Goal: Information Seeking & Learning: Compare options

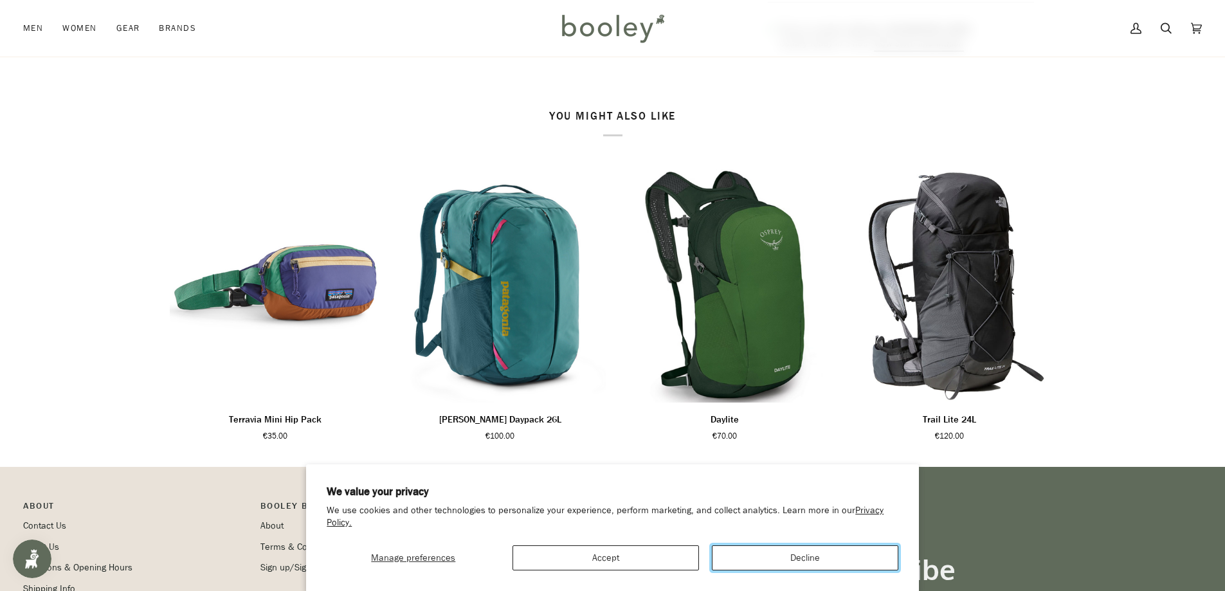
click at [814, 561] on button "Decline" at bounding box center [805, 557] width 186 height 25
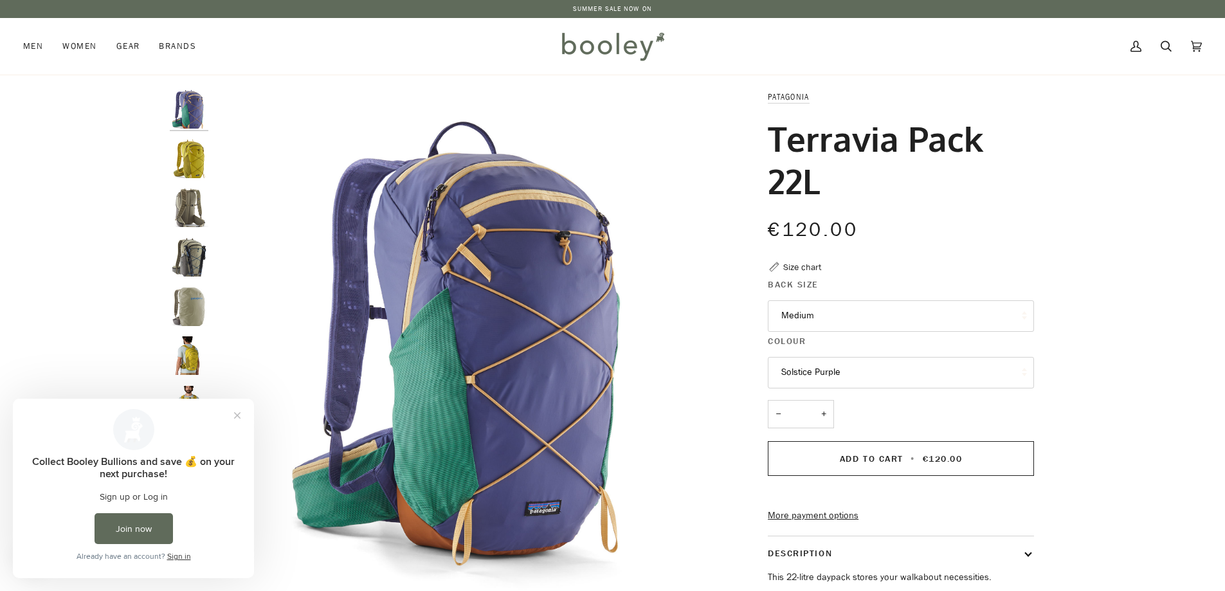
click at [195, 165] on img "Patagonia Terravia Pack 22L Graze Green - Booley Galway" at bounding box center [189, 159] width 39 height 39
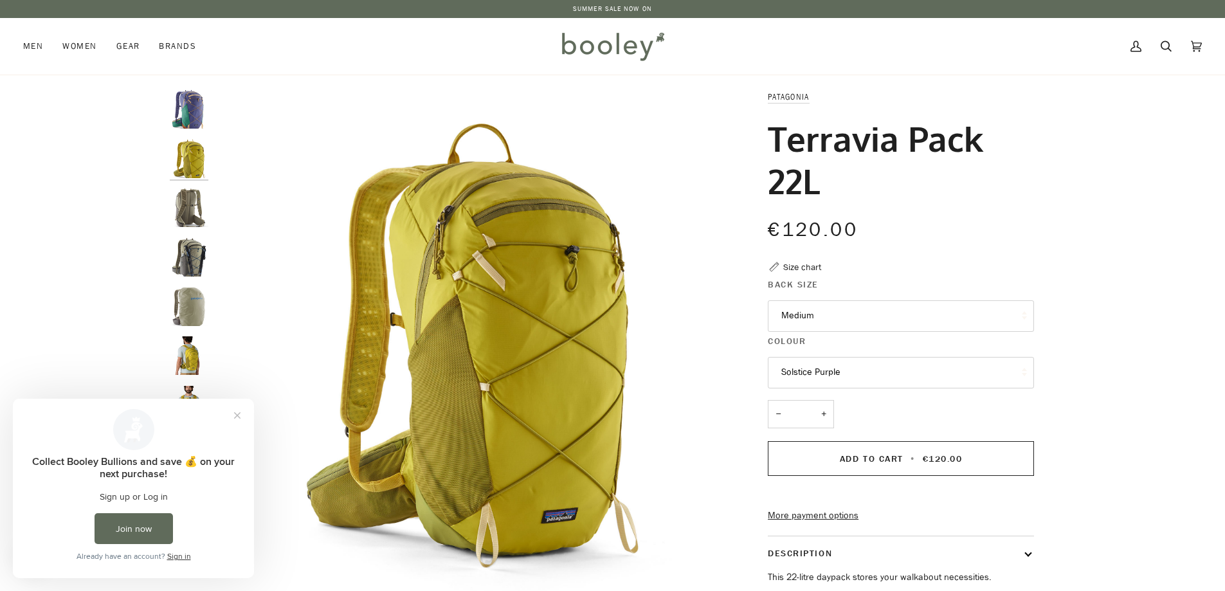
click at [188, 190] on img "Patagonia Terravia Pack 22L - Booley Galway" at bounding box center [189, 207] width 39 height 39
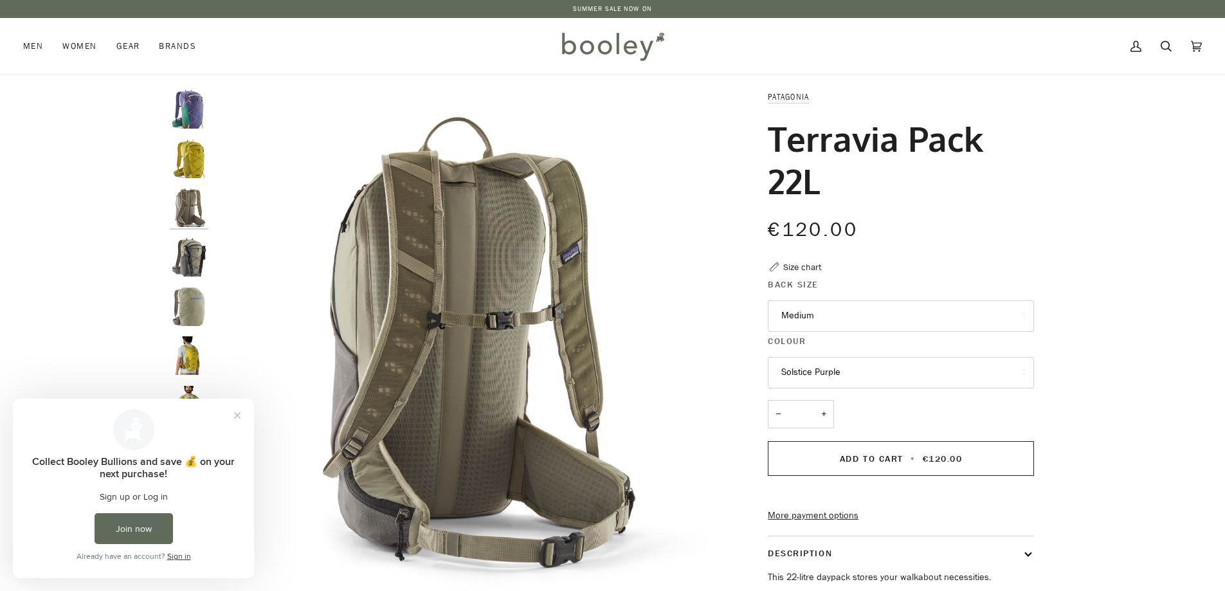
click at [189, 252] on img "Patagonia Terravia Pack 22L - Booley Galway" at bounding box center [189, 257] width 39 height 39
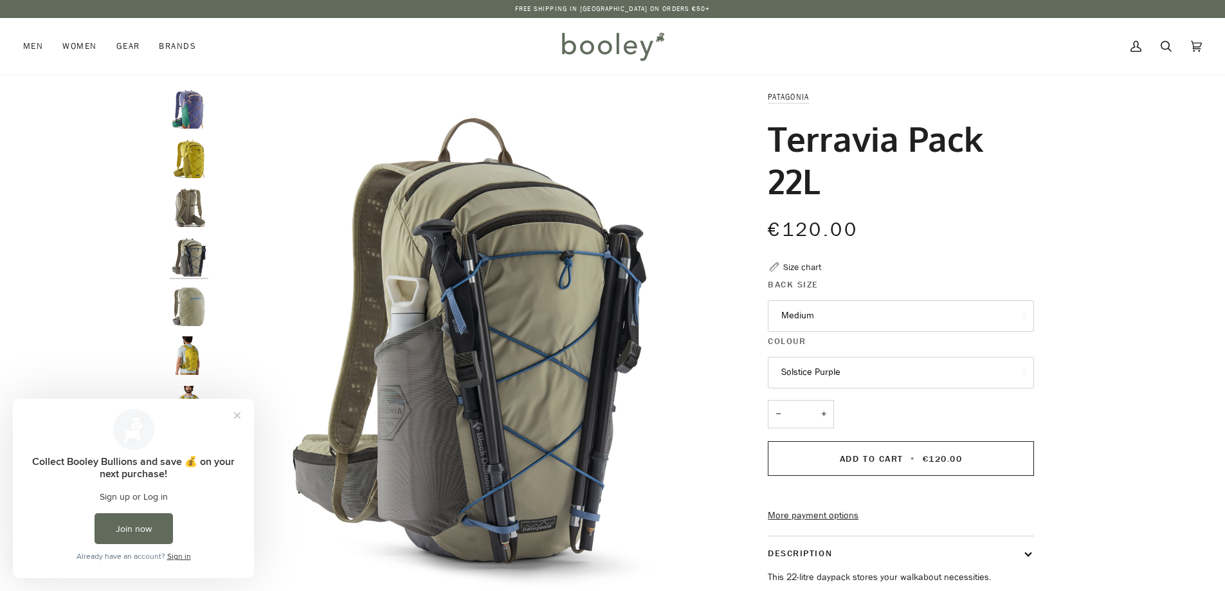
click at [190, 293] on img "Patagonia Terravia Pack 22L - Booley Galway" at bounding box center [189, 306] width 39 height 39
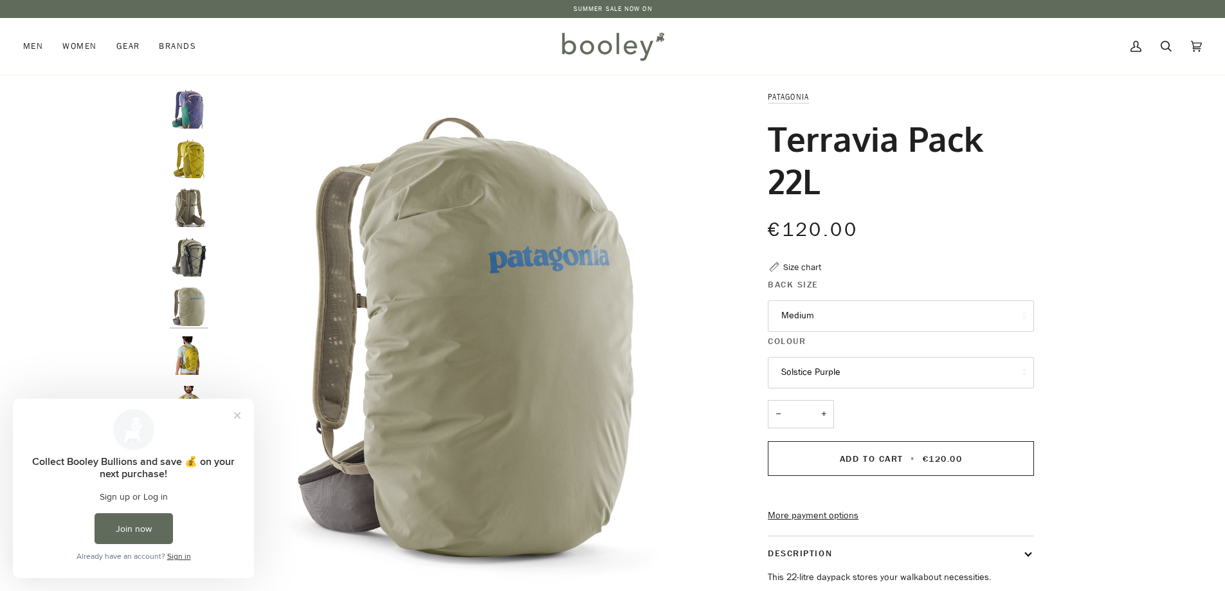
click at [192, 345] on img "Patagonia Terravia Pack 22L Graze Green - Booley Galway" at bounding box center [189, 355] width 39 height 39
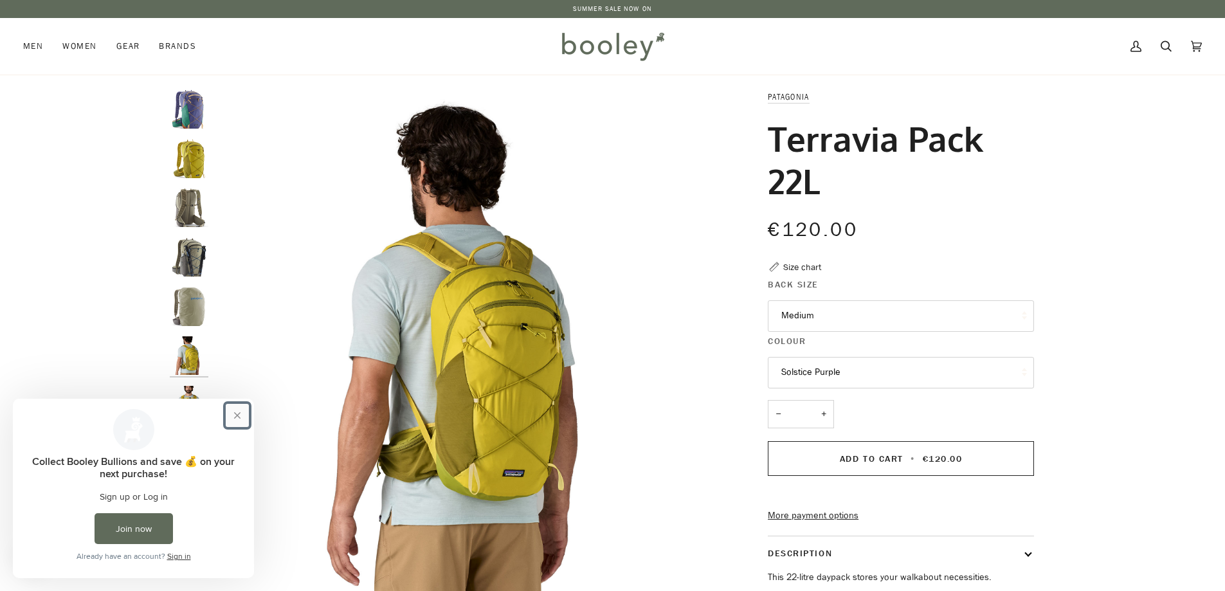
click at [237, 415] on button "Close prompt" at bounding box center [237, 415] width 23 height 23
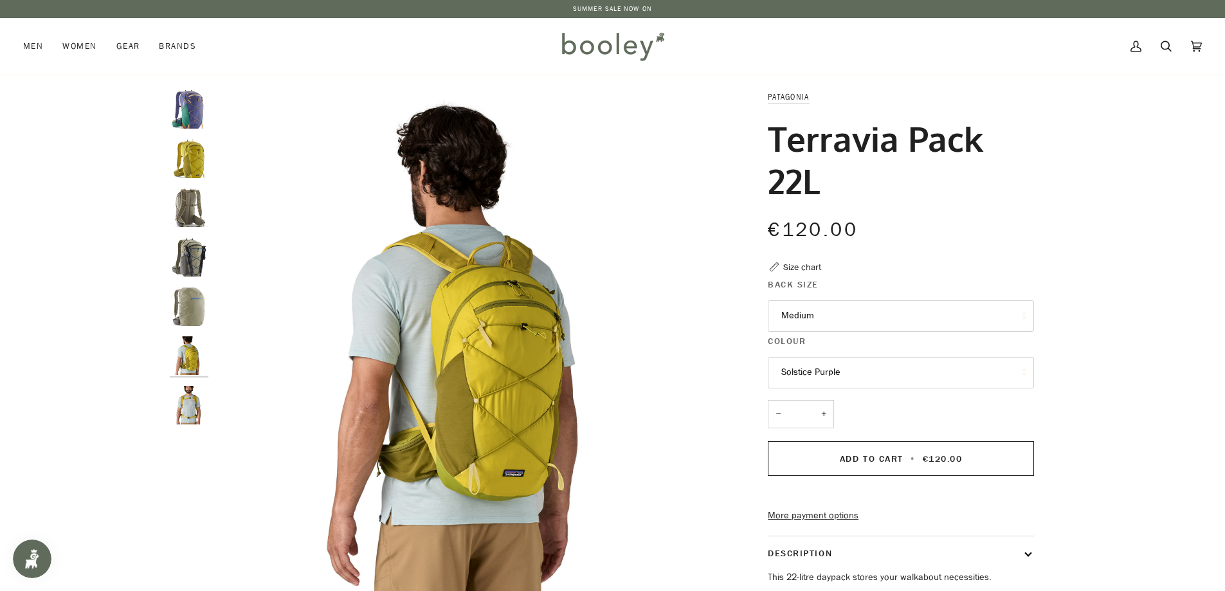
click at [194, 410] on img "Patagonia Terravia Pack 22L Graze Green - Booley Galway" at bounding box center [189, 405] width 39 height 39
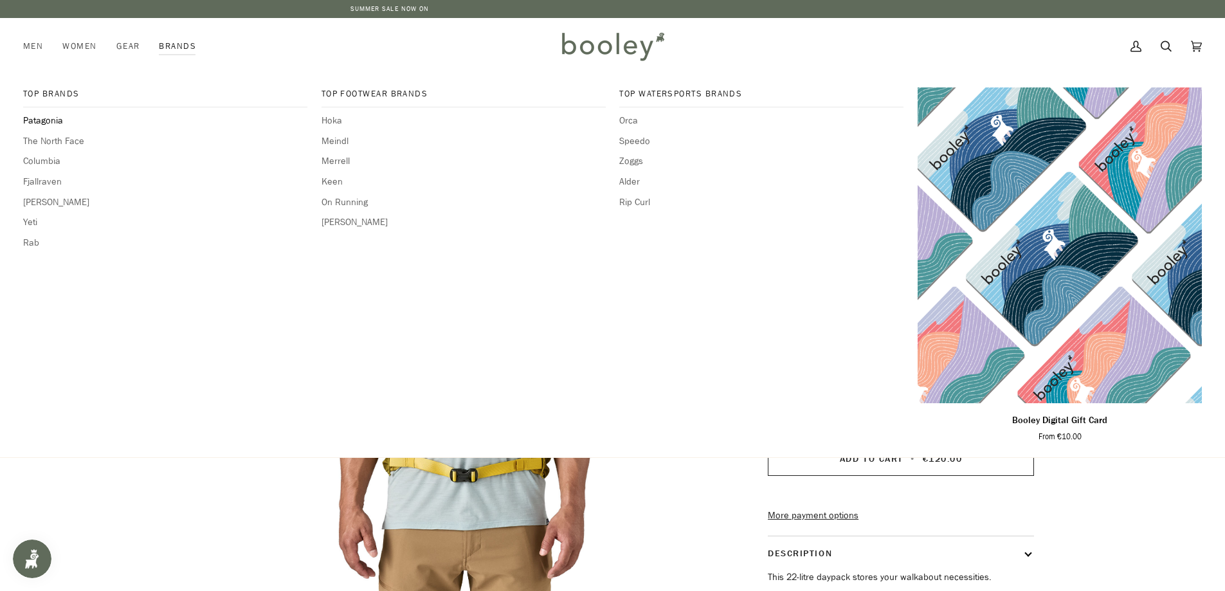
click at [48, 120] on span "Patagonia" at bounding box center [165, 121] width 284 height 14
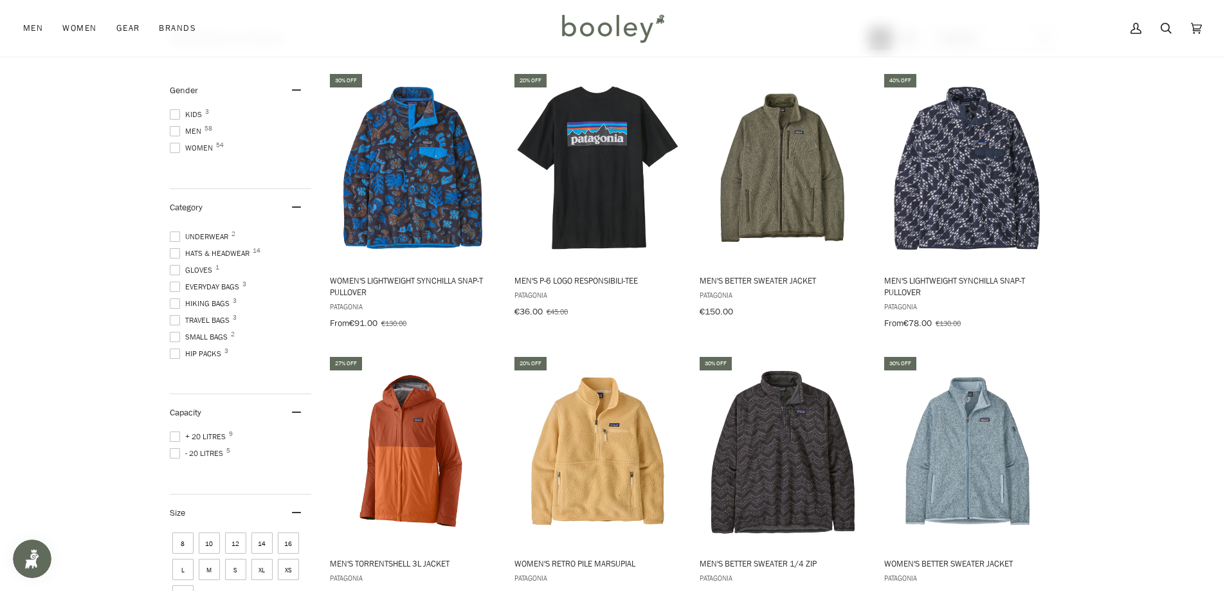
scroll to position [230, 0]
click at [174, 281] on span at bounding box center [175, 286] width 10 height 10
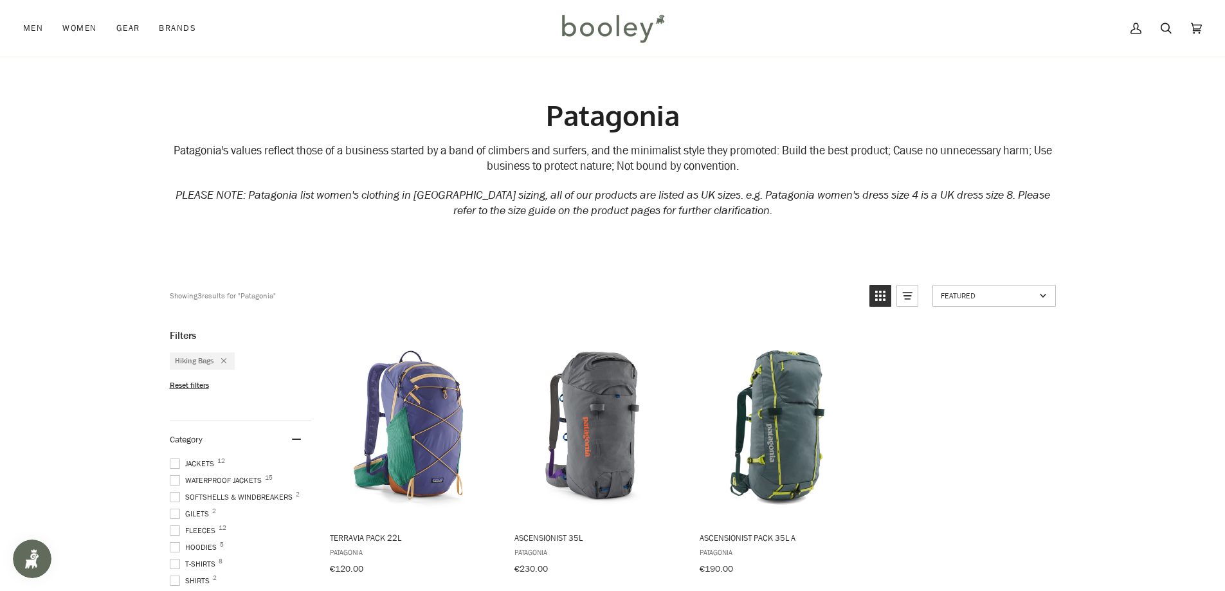
scroll to position [230, 0]
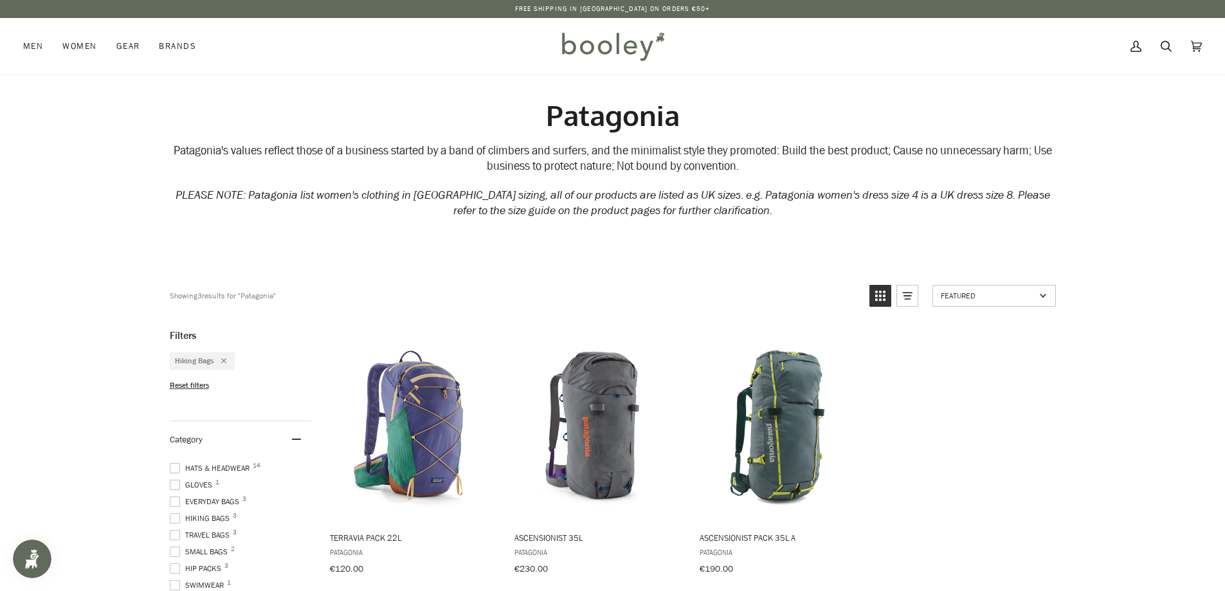
click at [174, 498] on span at bounding box center [175, 501] width 10 height 10
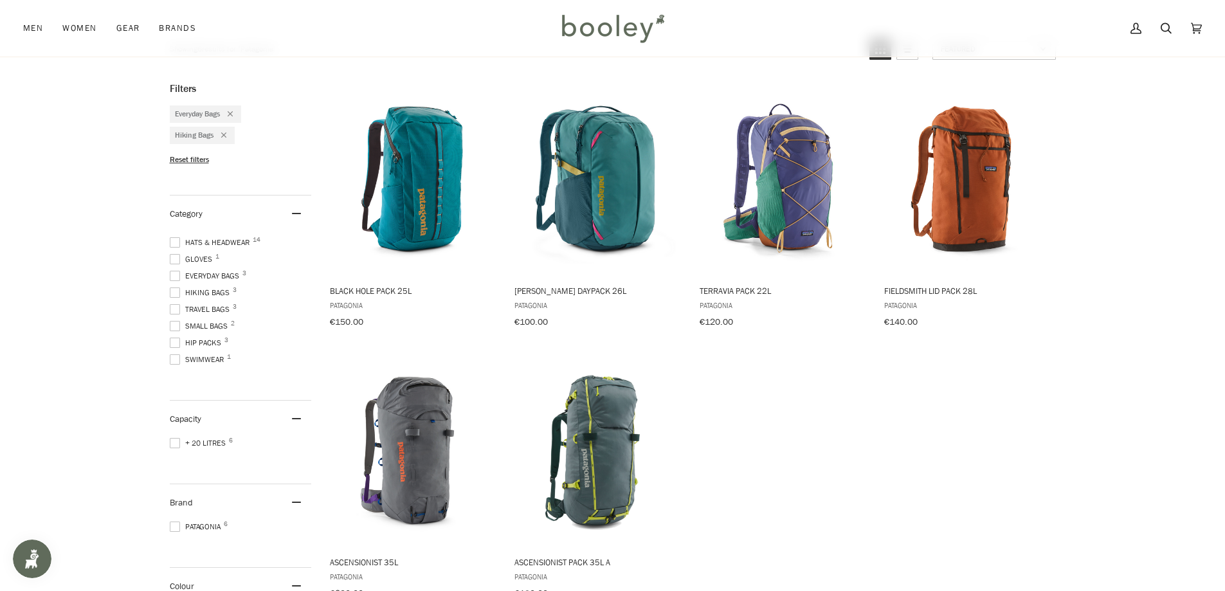
scroll to position [257, 0]
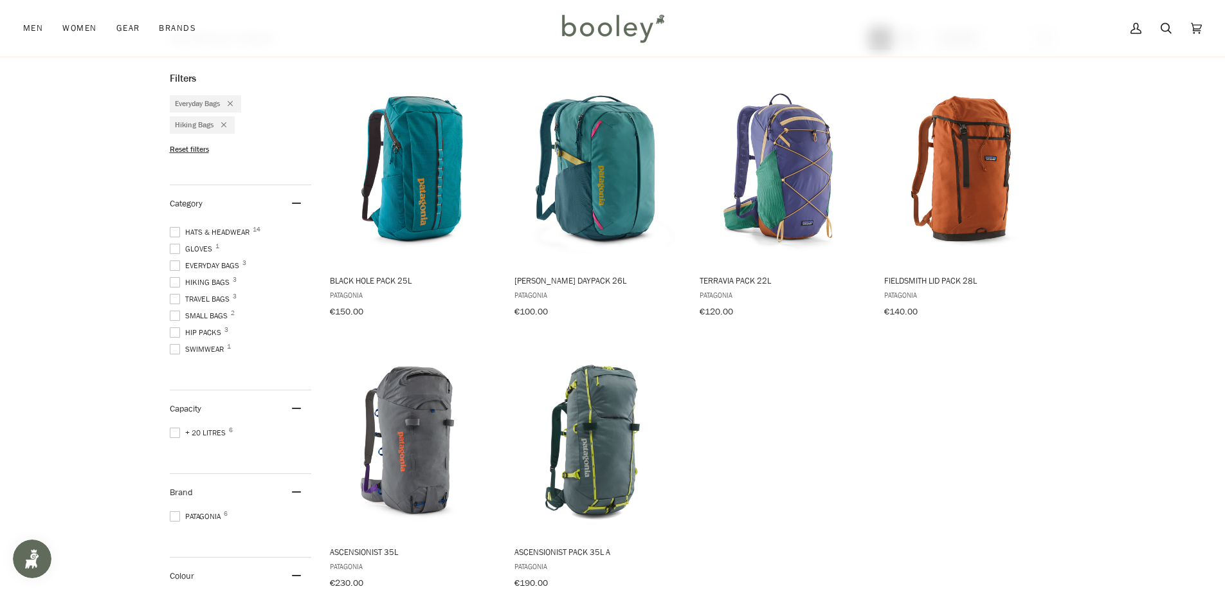
click at [174, 298] on span at bounding box center [175, 299] width 10 height 10
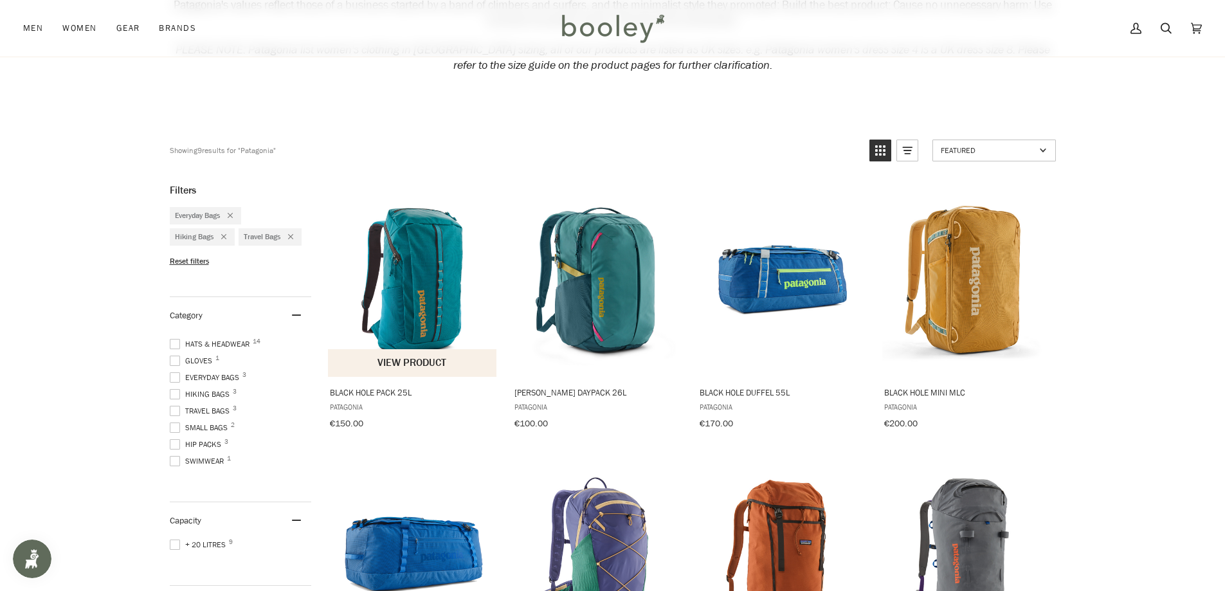
scroll to position [193, 0]
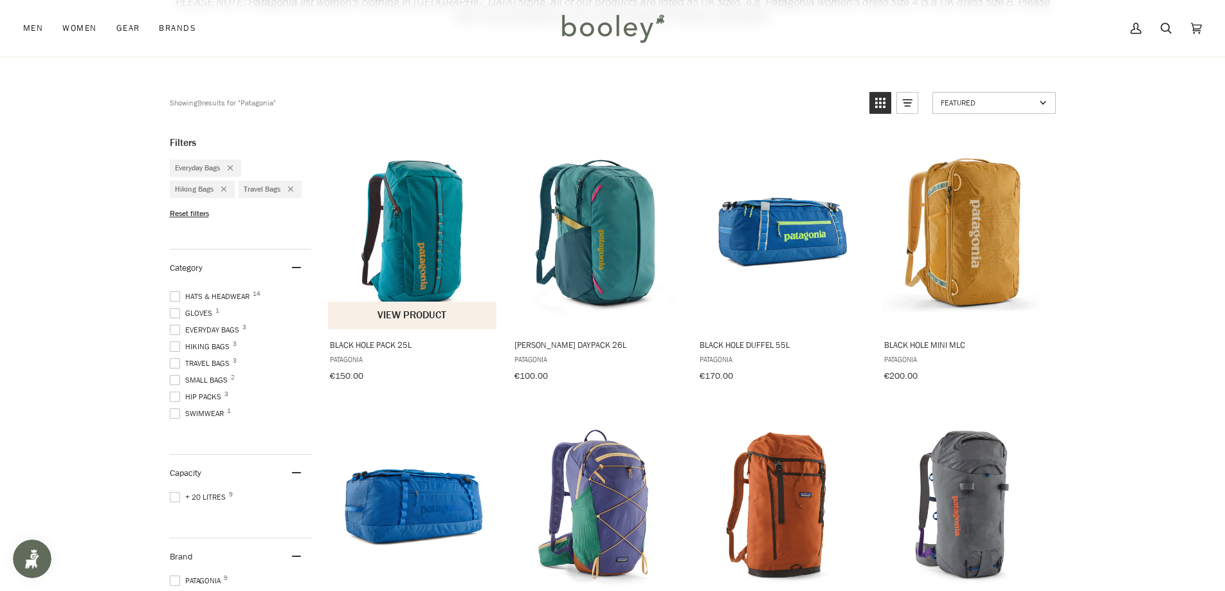
click at [427, 208] on img "Black Hole Pack 25L" at bounding box center [413, 232] width 170 height 170
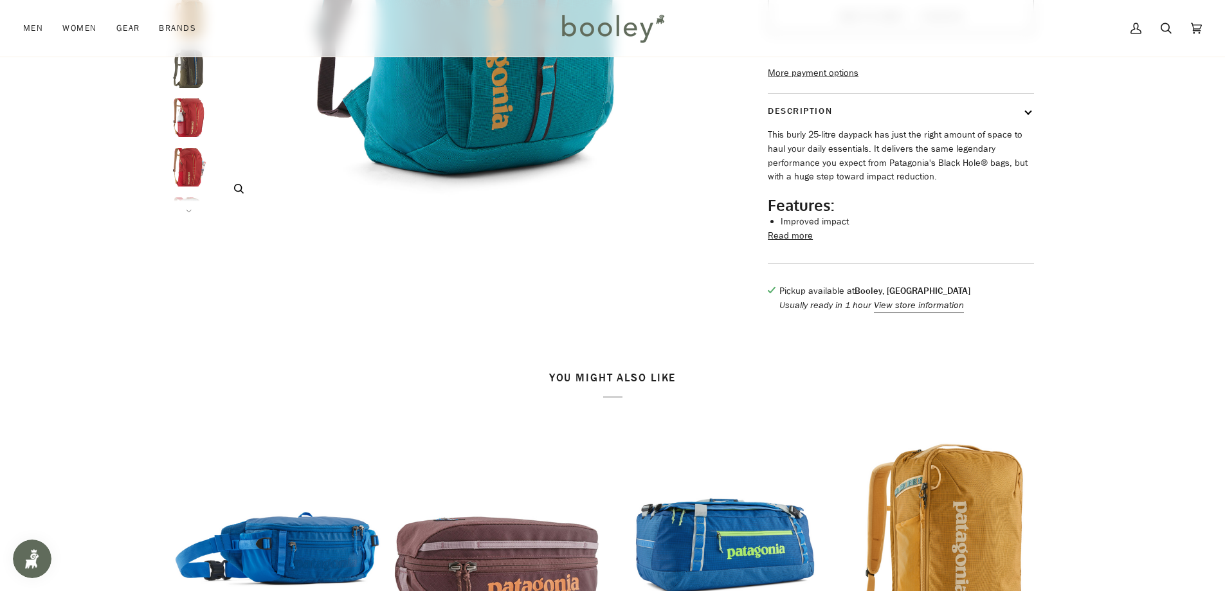
scroll to position [129, 0]
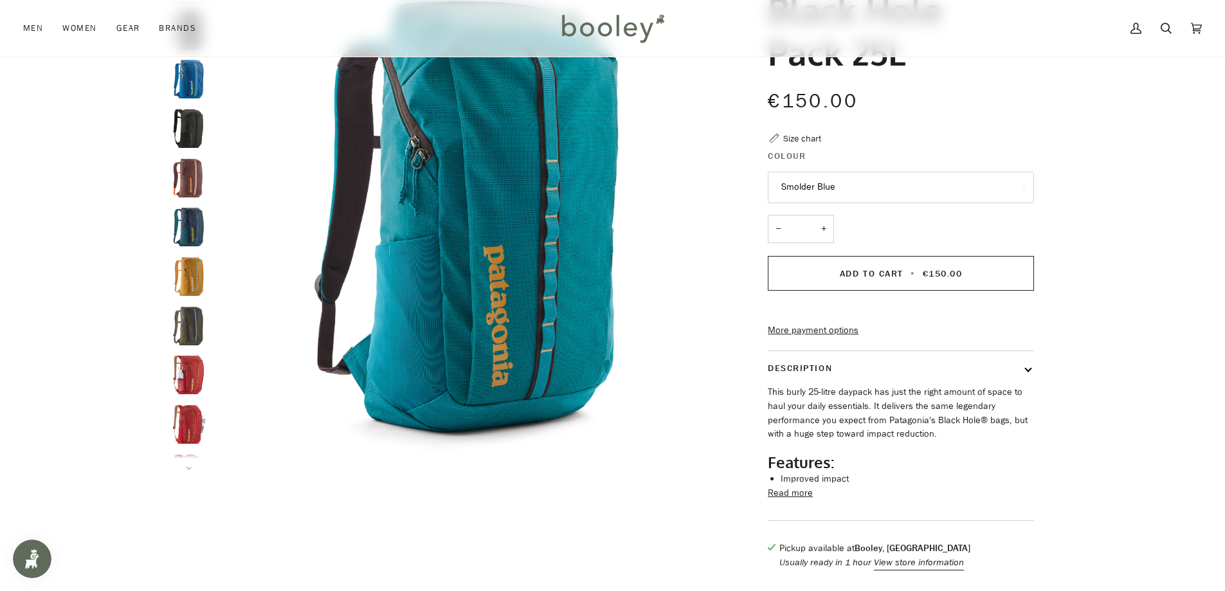
click at [1011, 184] on button "Smolder Blue" at bounding box center [901, 188] width 266 height 32
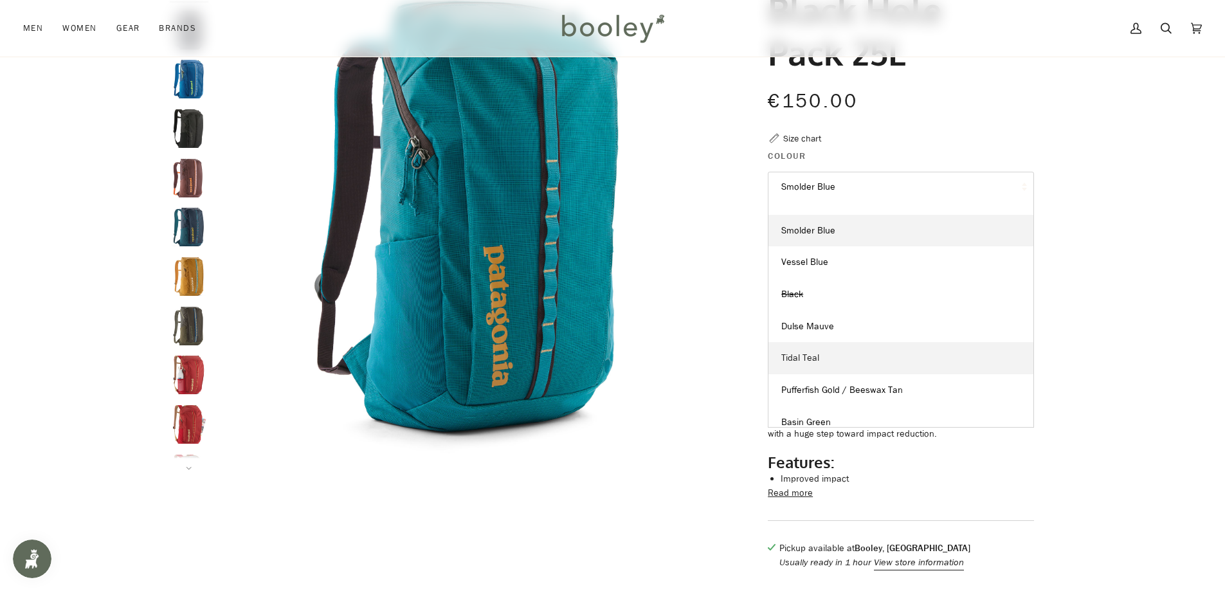
scroll to position [31, 0]
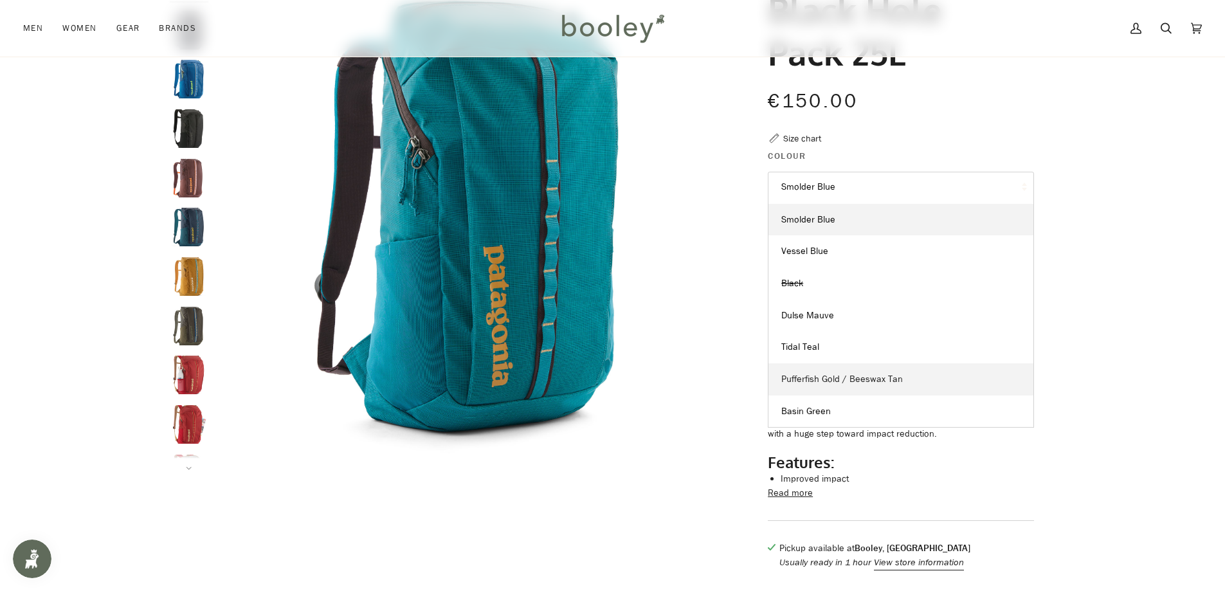
click at [872, 386] on link "Pufferfish Gold / Beeswax Tan" at bounding box center [900, 379] width 265 height 32
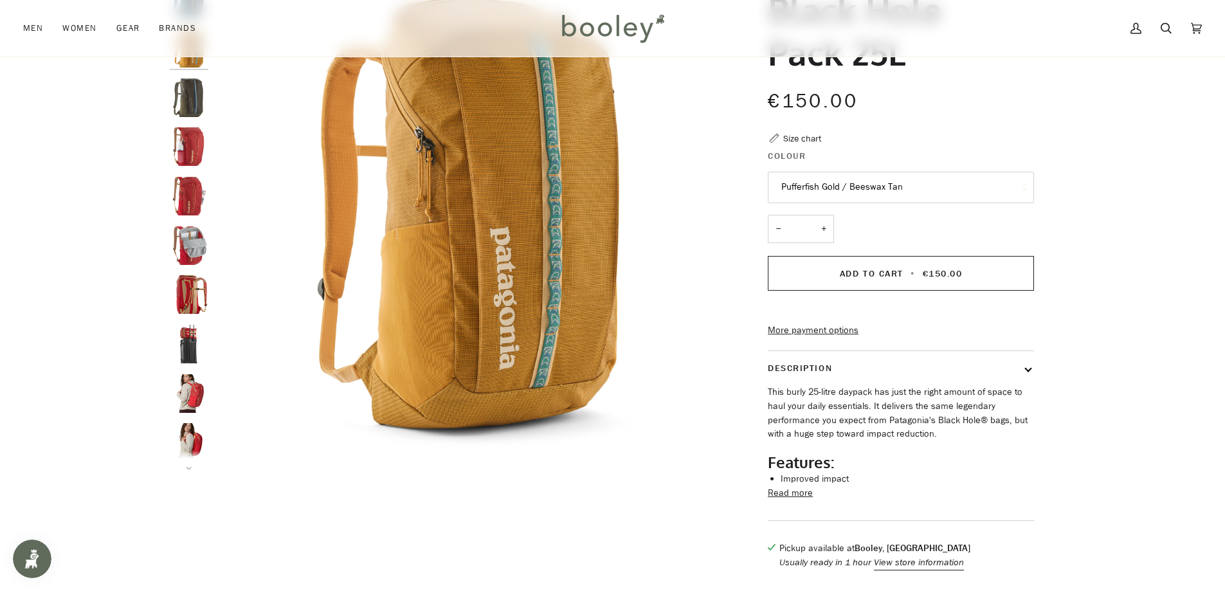
scroll to position [323, 0]
click at [933, 185] on button "Pufferfish Gold / Beeswax Tan" at bounding box center [901, 188] width 266 height 32
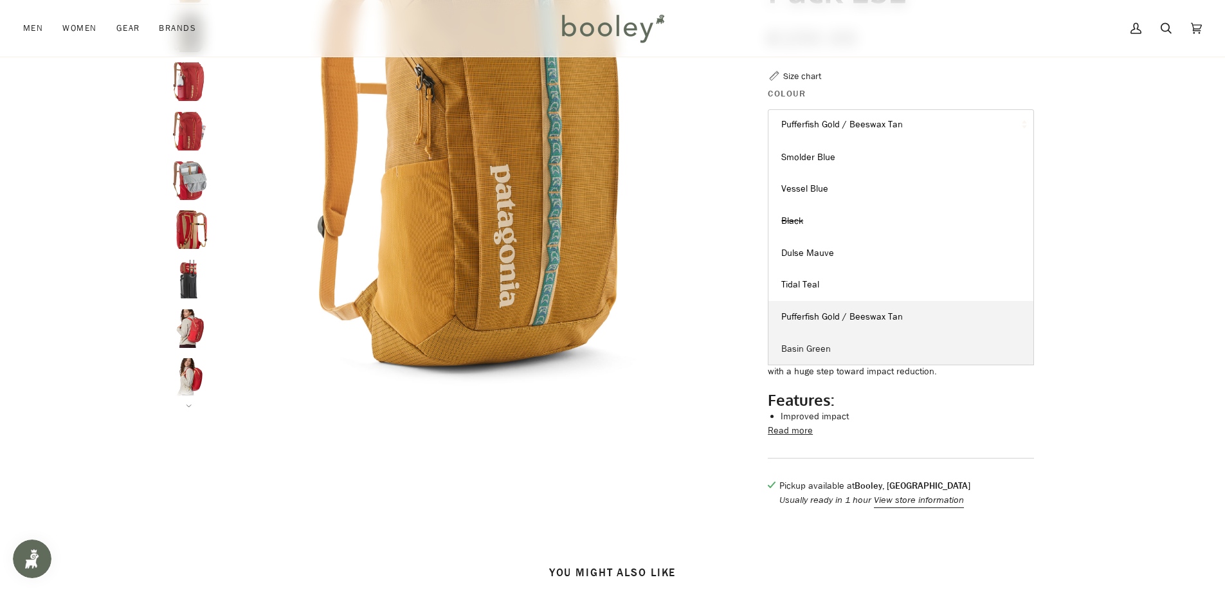
scroll to position [321, 0]
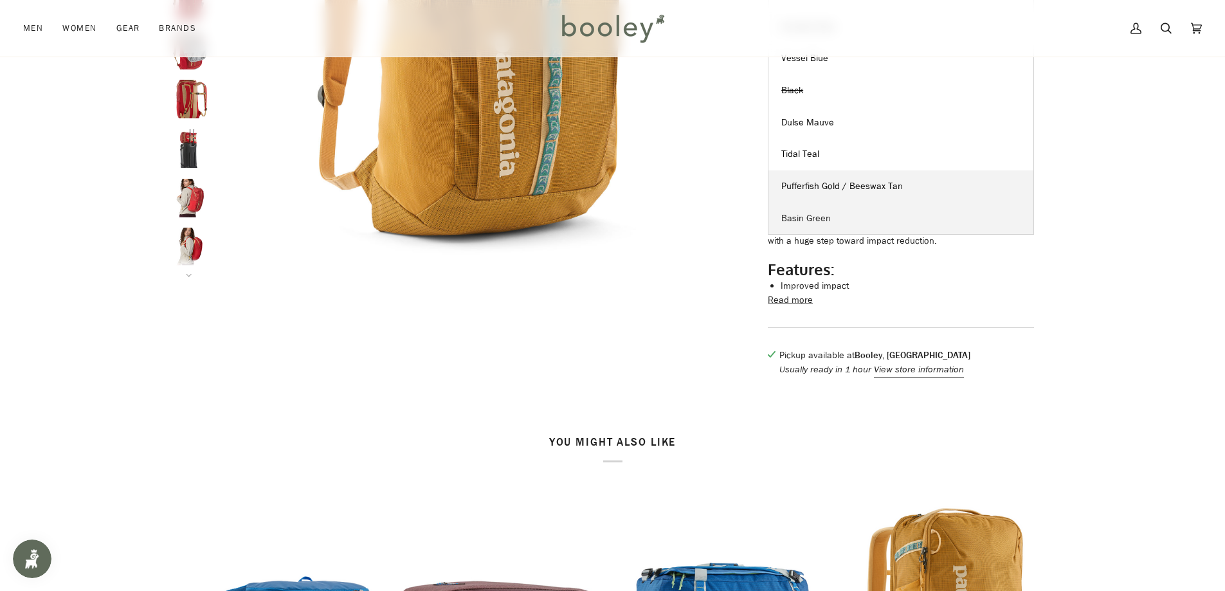
click at [831, 224] on link "Basin Green" at bounding box center [900, 219] width 265 height 32
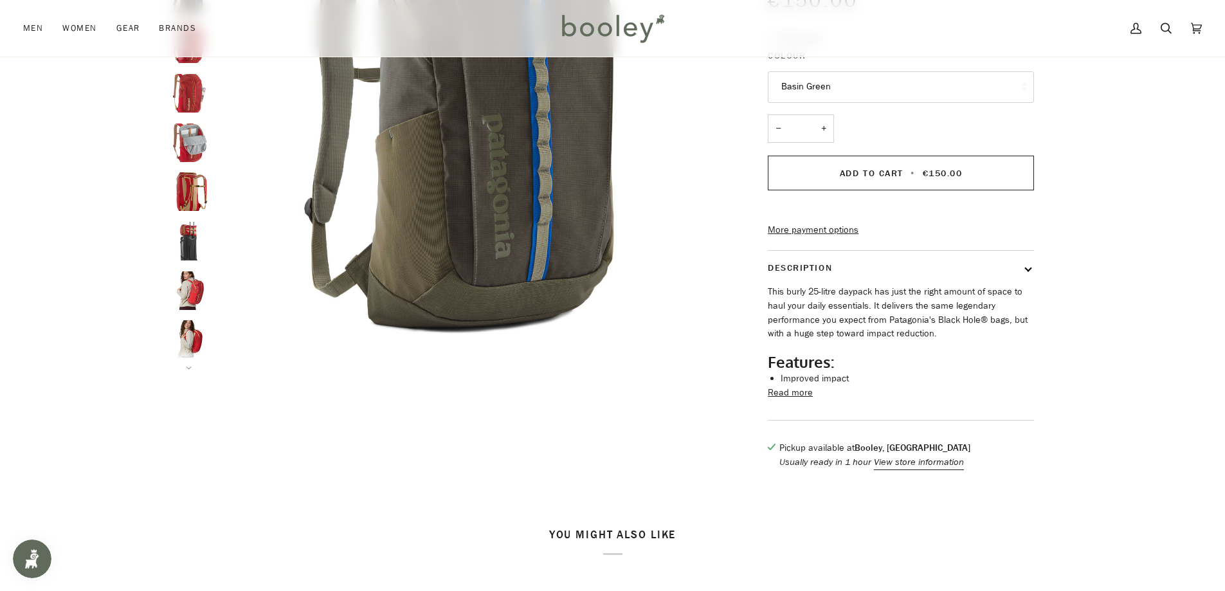
scroll to position [64, 0]
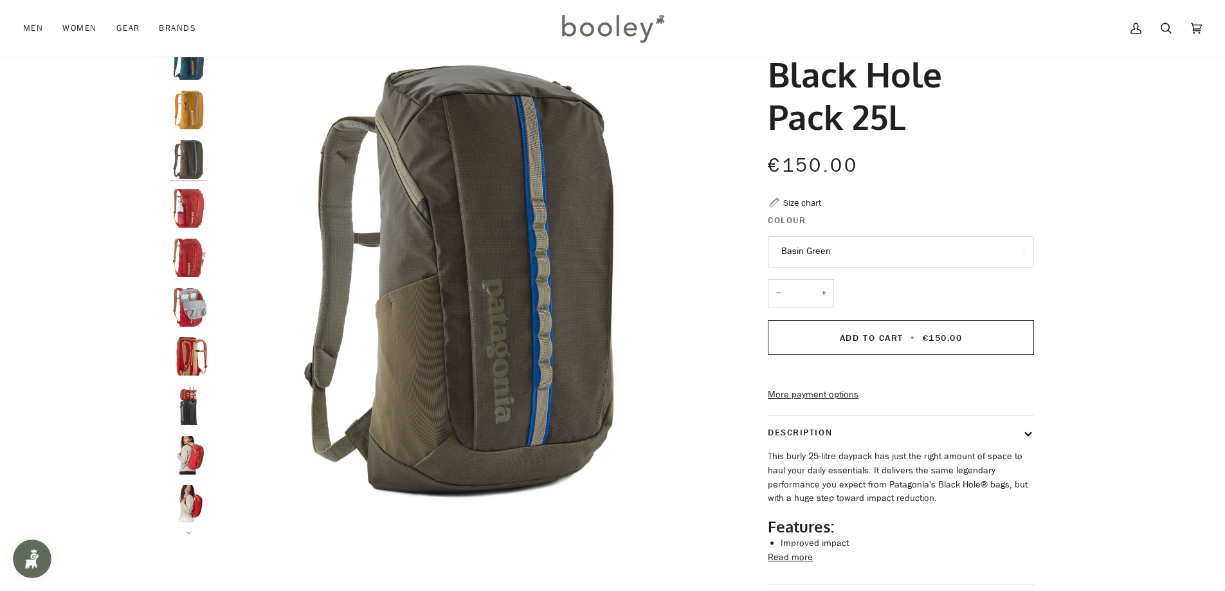
click at [973, 255] on button "Basin Green" at bounding box center [901, 252] width 266 height 32
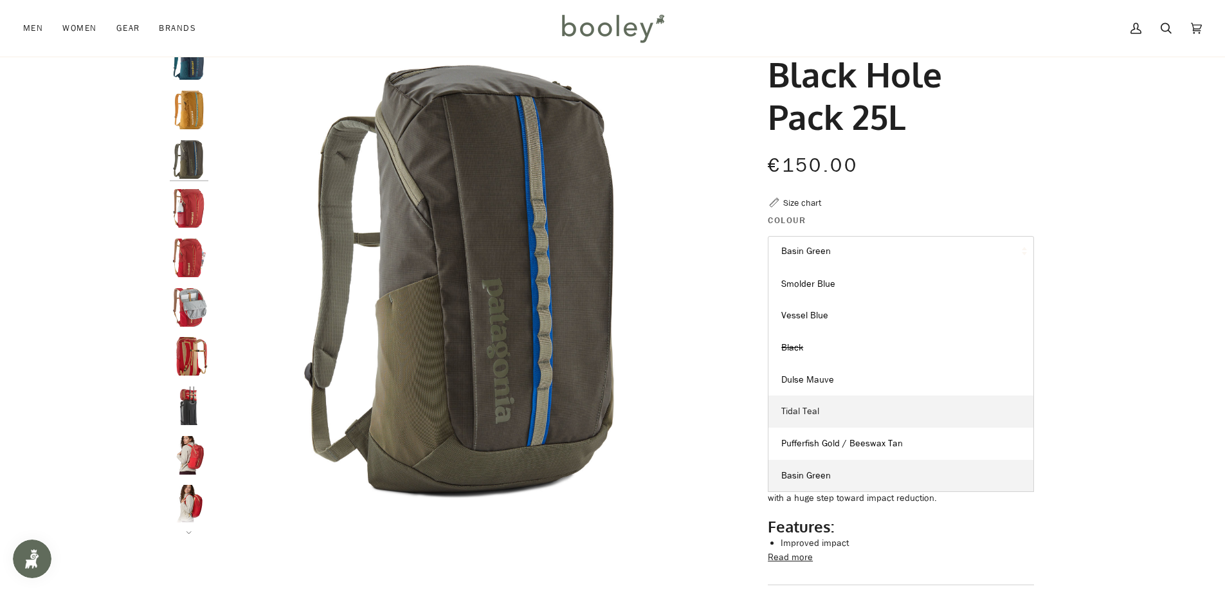
click at [865, 403] on link "Tidal Teal" at bounding box center [900, 411] width 265 height 32
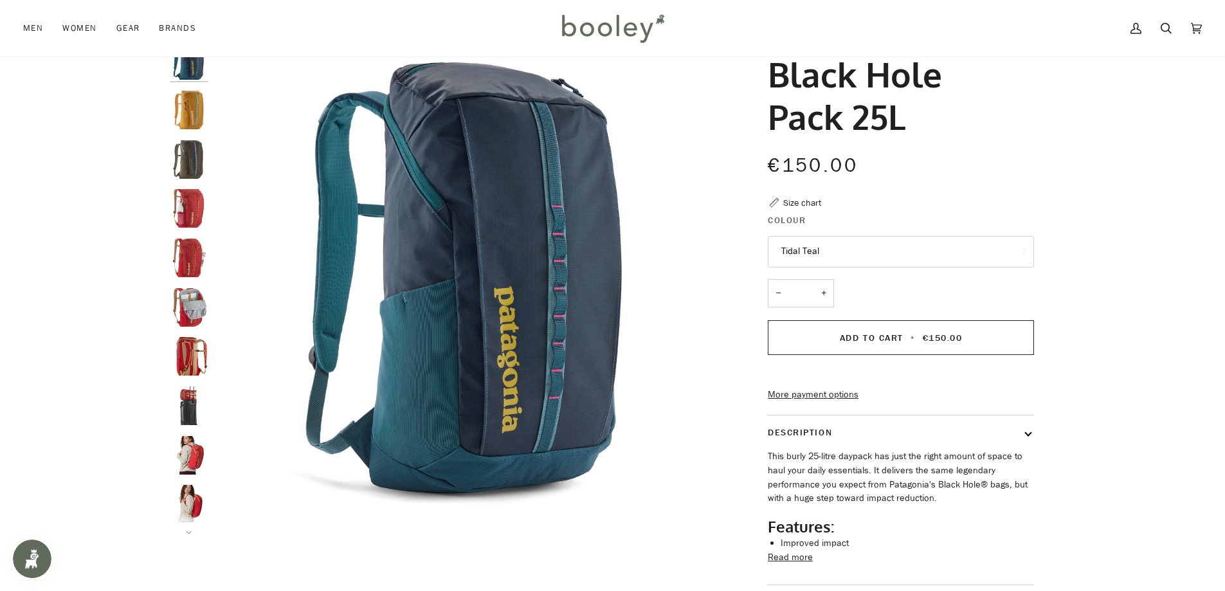
scroll to position [215, 0]
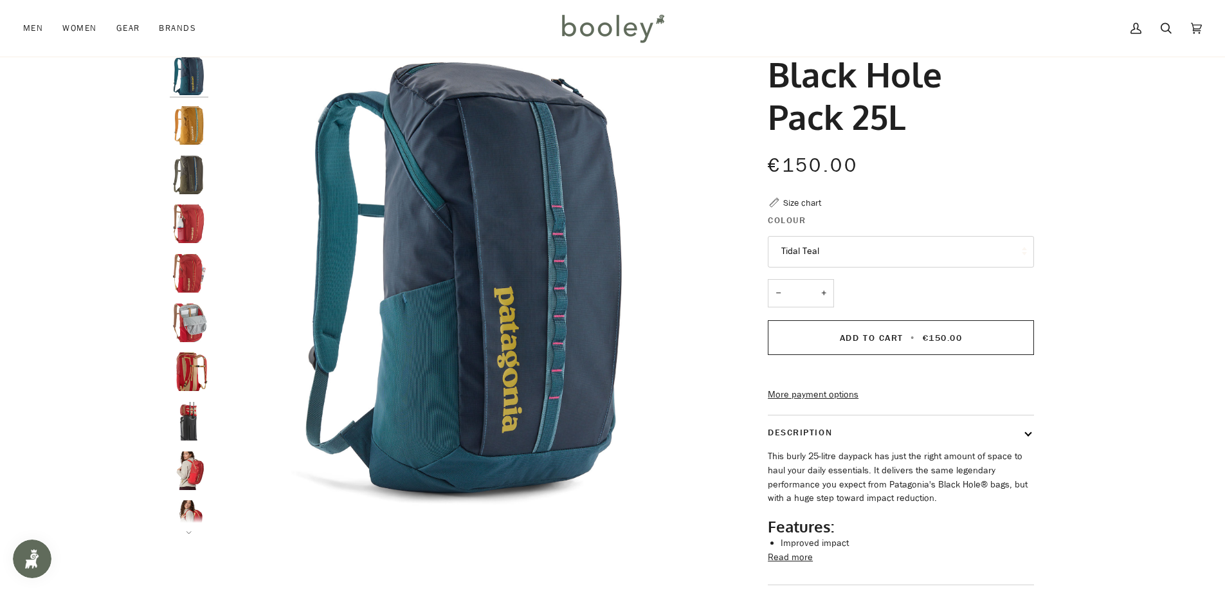
click at [926, 257] on button "Tidal Teal" at bounding box center [901, 252] width 266 height 32
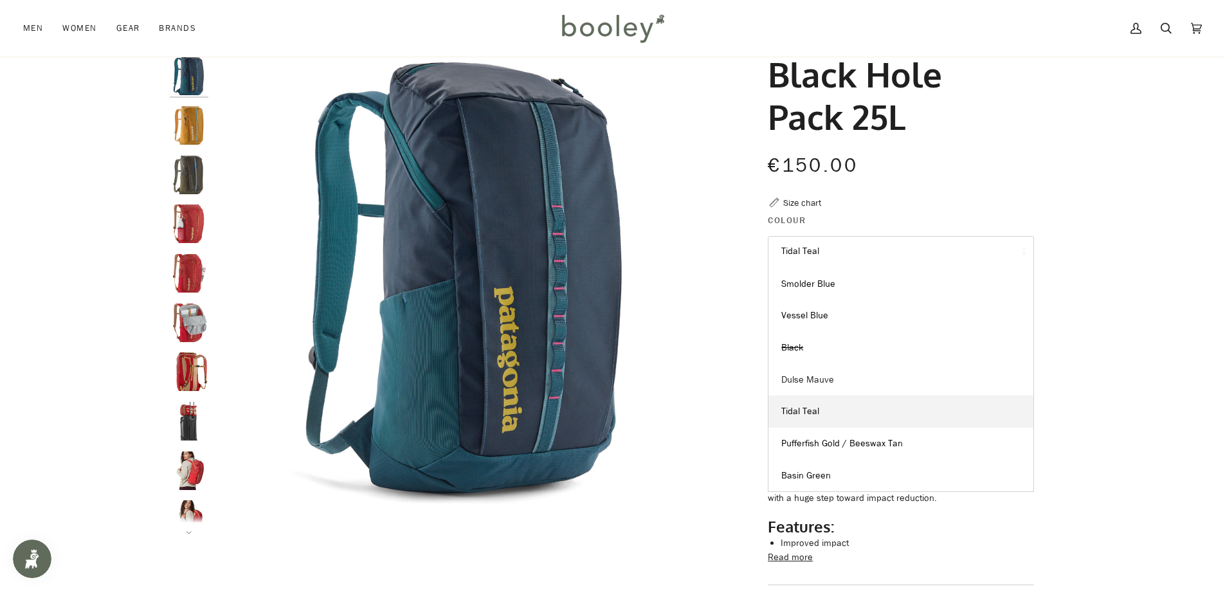
click at [849, 378] on link "Dulse Mauve" at bounding box center [900, 380] width 265 height 32
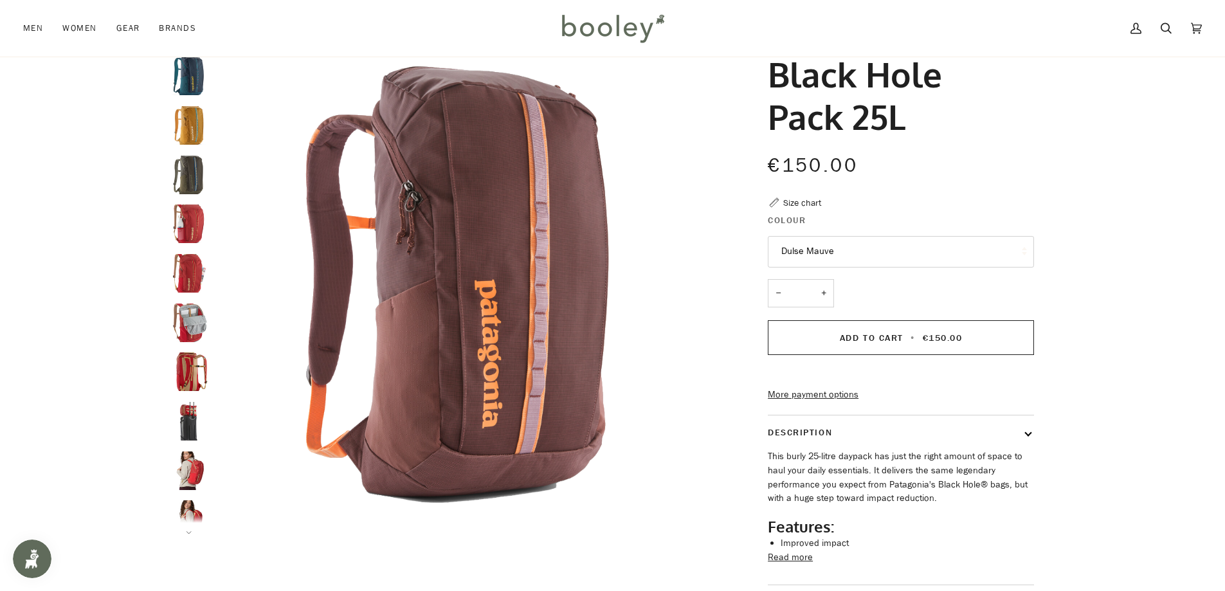
scroll to position [166, 0]
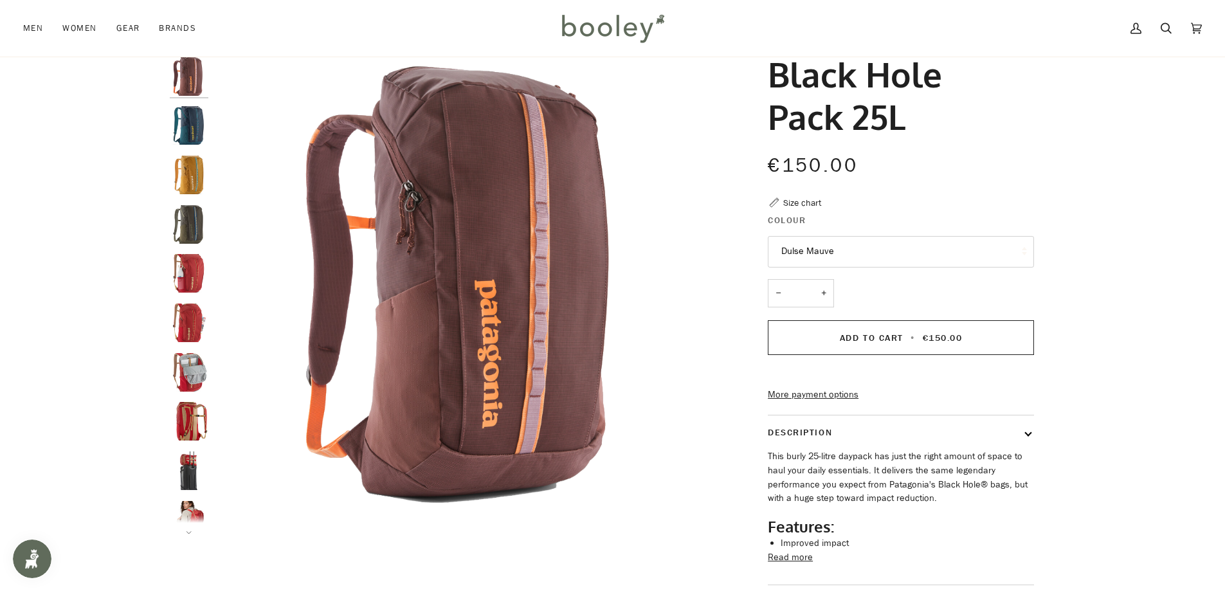
click at [876, 249] on button "Dulse Mauve" at bounding box center [901, 252] width 266 height 32
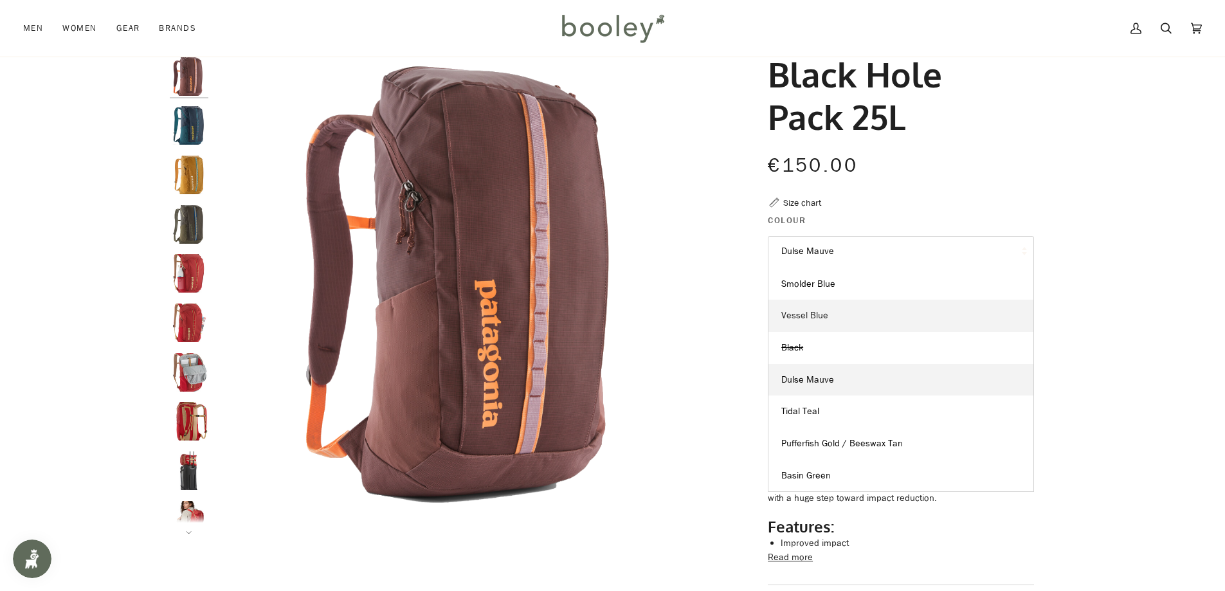
click at [843, 307] on link "Vessel Blue" at bounding box center [900, 316] width 265 height 32
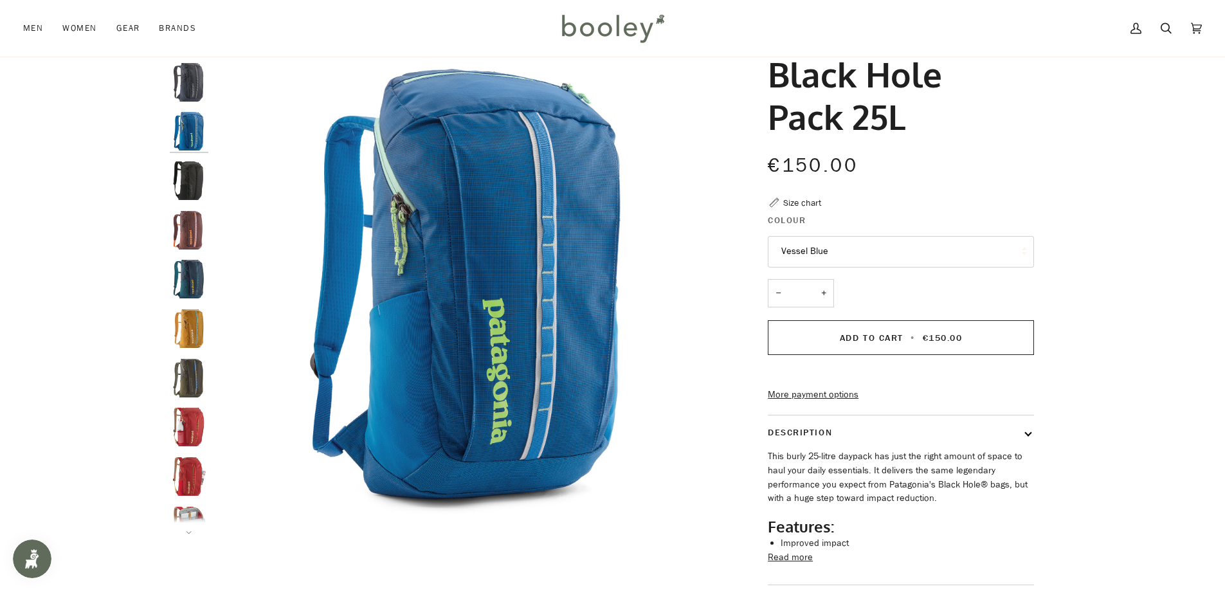
scroll to position [9, 0]
click at [854, 255] on button "Vessel Blue" at bounding box center [901, 252] width 266 height 32
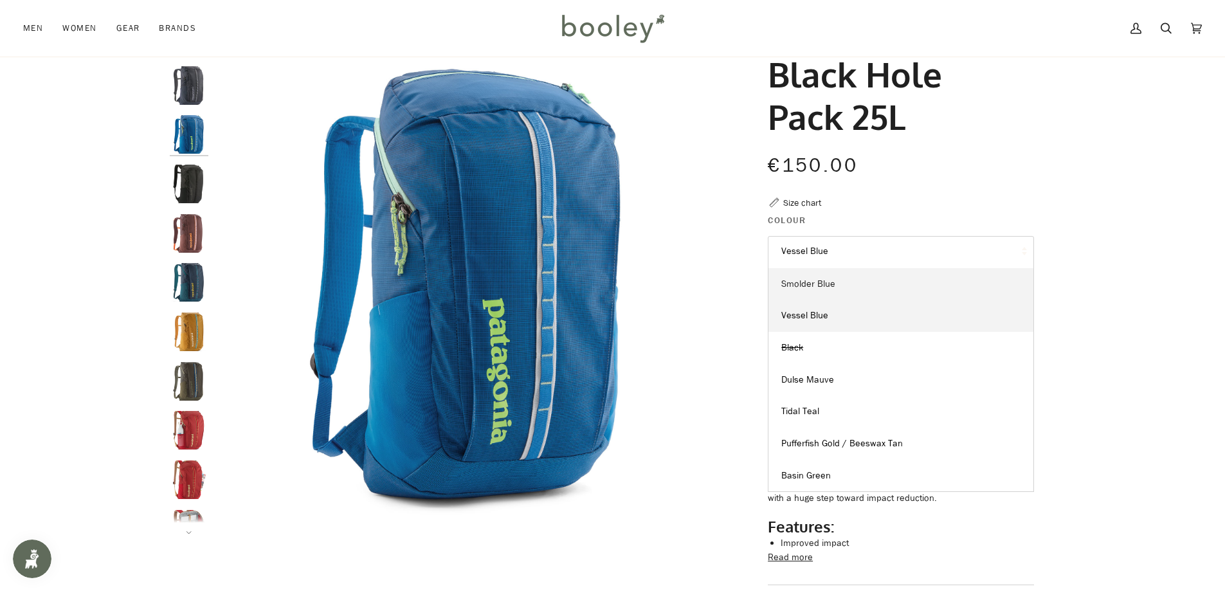
click at [840, 281] on link "Smolder Blue" at bounding box center [900, 284] width 265 height 32
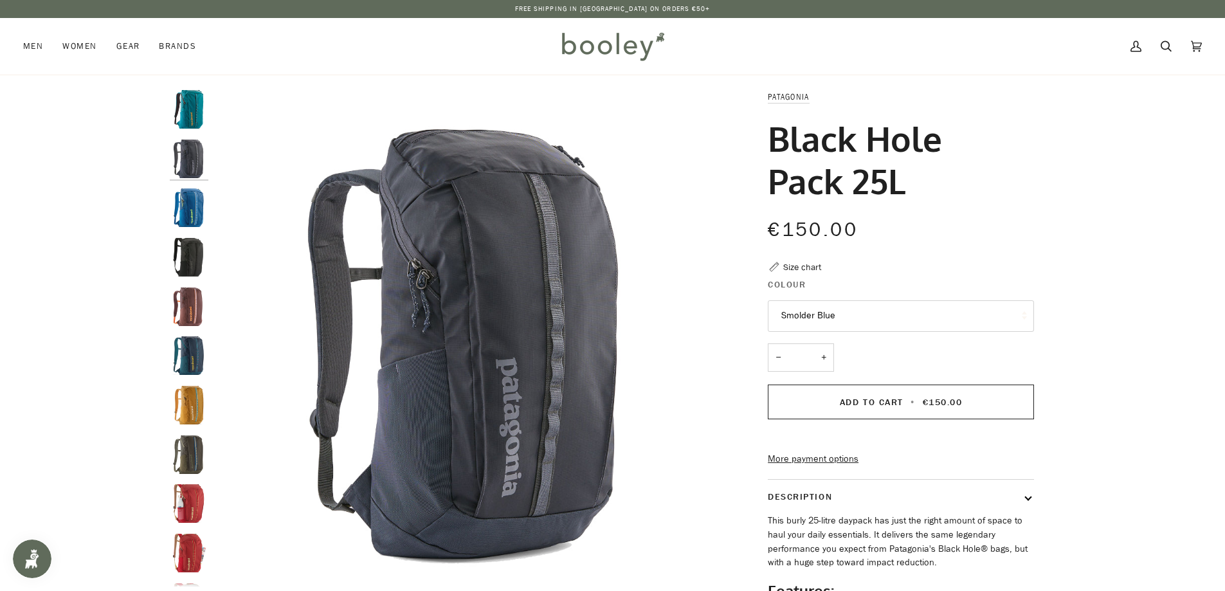
click at [853, 310] on button "Smolder Blue" at bounding box center [901, 316] width 266 height 32
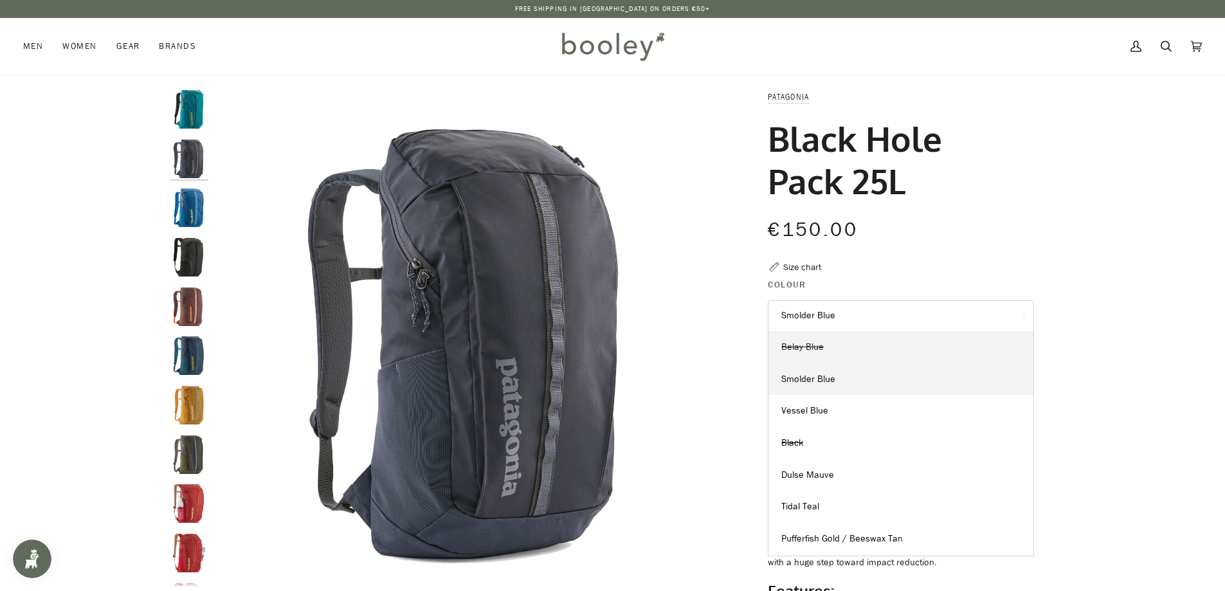
click at [860, 348] on link "Belay Blue" at bounding box center [900, 347] width 265 height 32
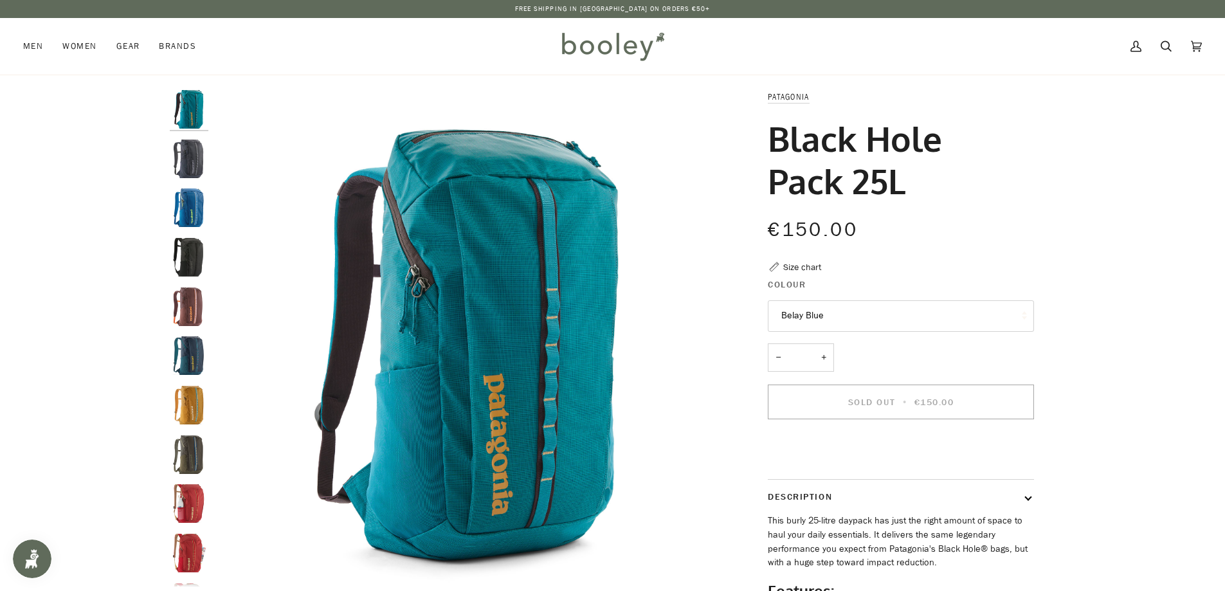
click at [867, 316] on button "Belay Blue" at bounding box center [901, 316] width 266 height 32
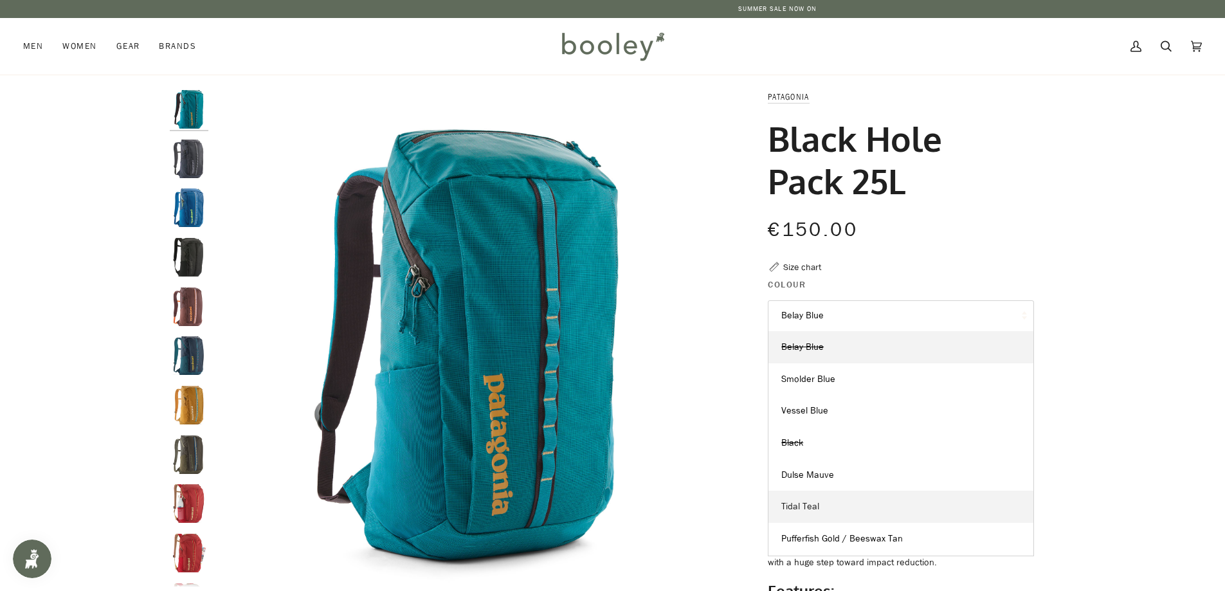
click at [837, 507] on link "Tidal Teal" at bounding box center [900, 507] width 265 height 32
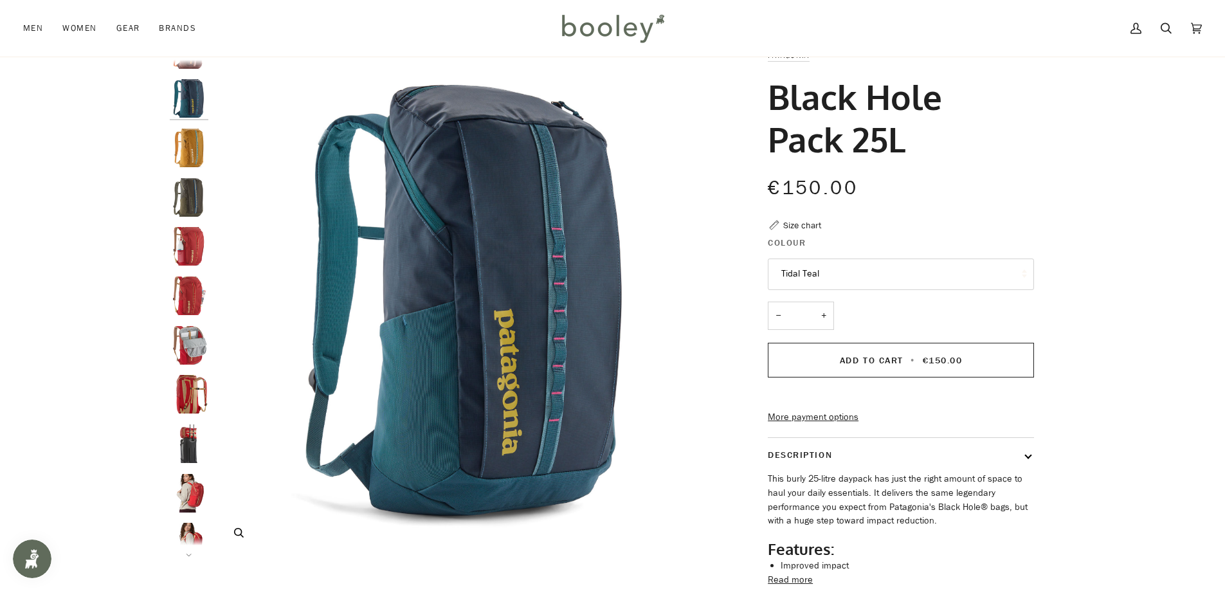
scroll to position [64, 0]
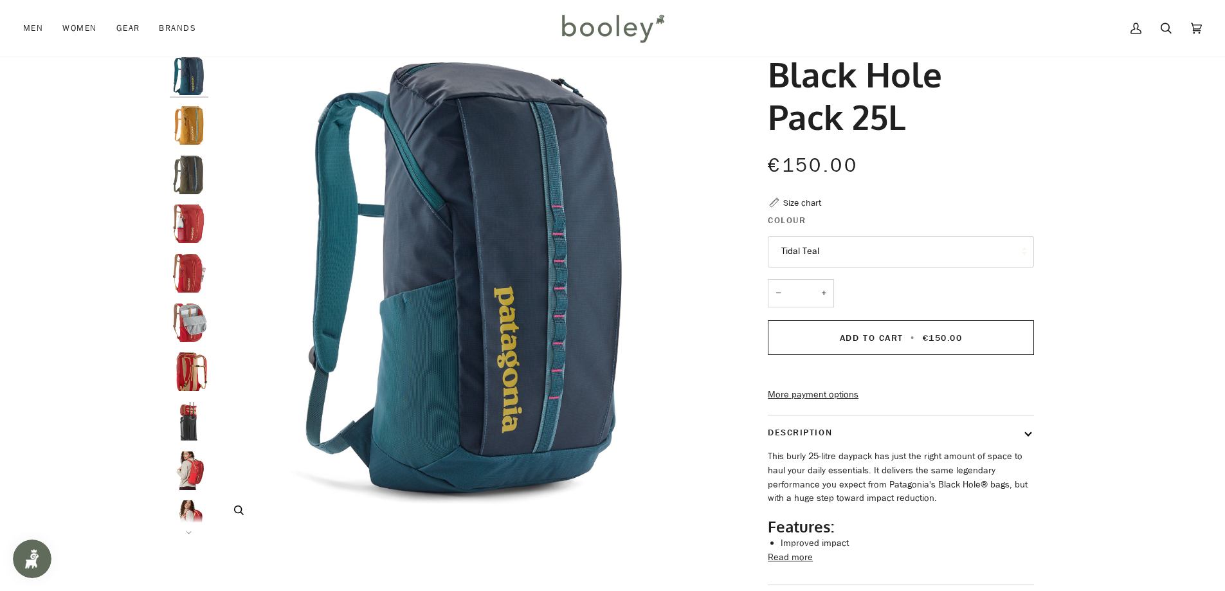
click at [525, 402] on img "Patagonia Black Hole Pack 25L Tidal Teal - Booley Galway" at bounding box center [469, 280] width 509 height 509
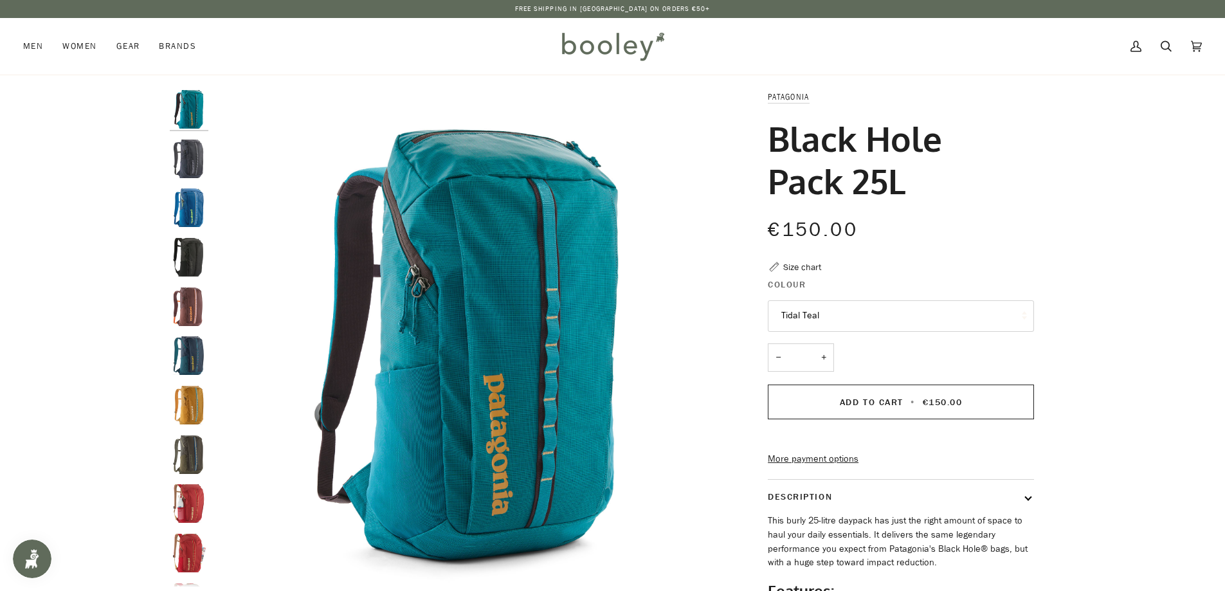
drag, startPoint x: 905, startPoint y: 189, endPoint x: 748, endPoint y: 136, distance: 165.5
click at [748, 136] on div "Patagonia Black Hole Pack 25L €150.00 Sale • Save Size chart Colour Tidal Teal …" at bounding box center [888, 400] width 289 height 621
copy h1 "Black Hole Pack 25L"
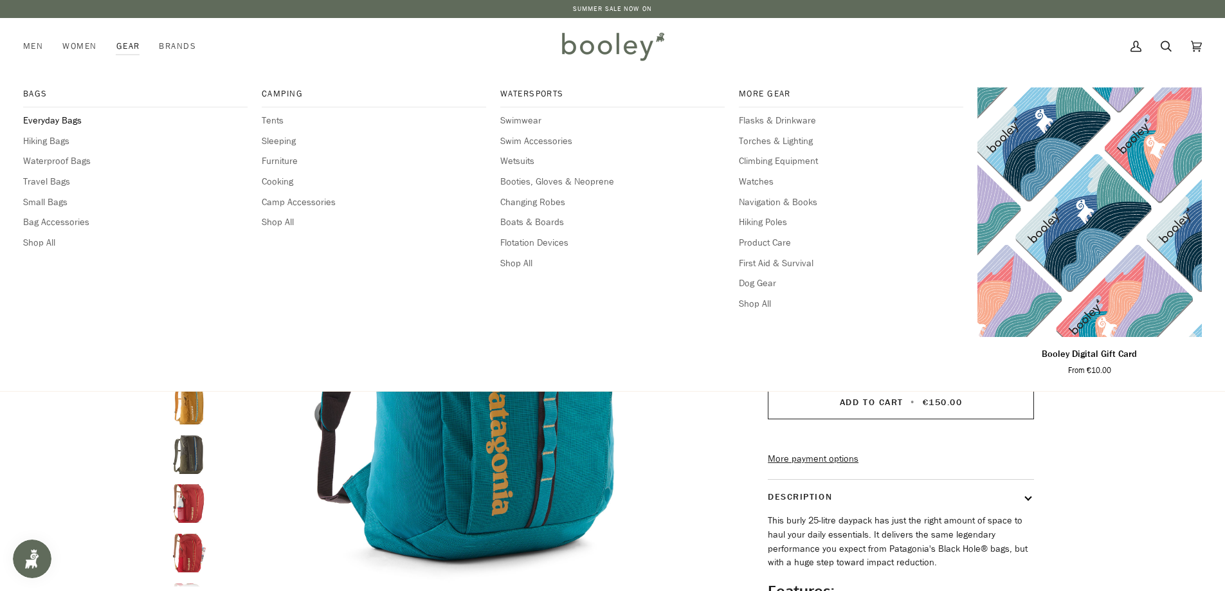
click at [68, 119] on span "Everyday Bags" at bounding box center [135, 121] width 224 height 14
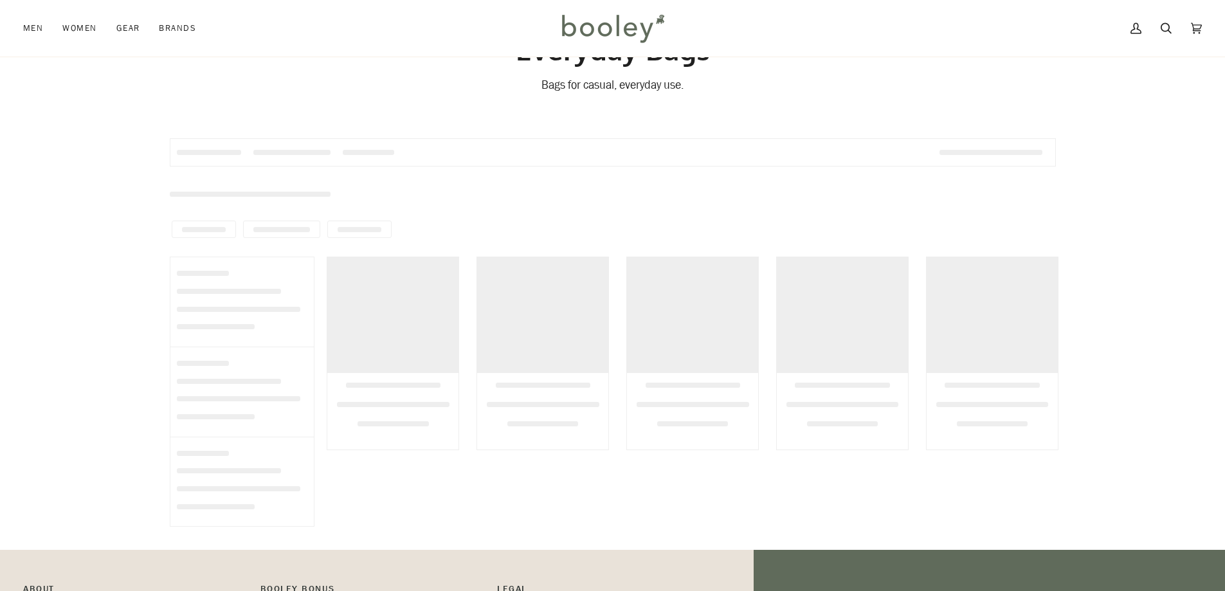
scroll to position [64, 0]
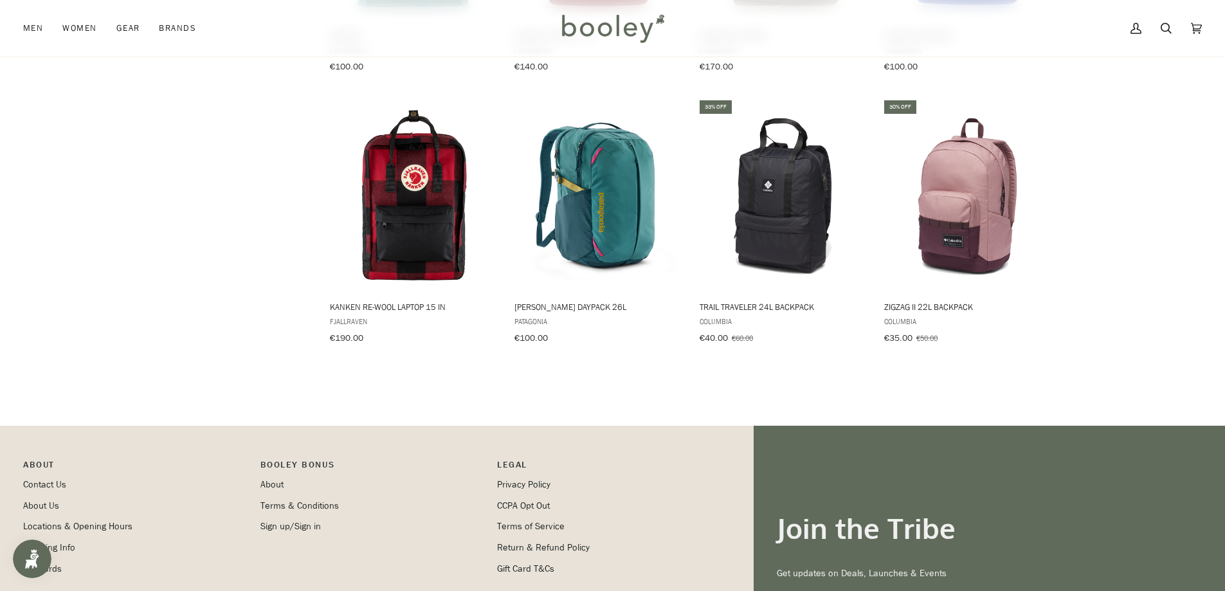
scroll to position [1222, 0]
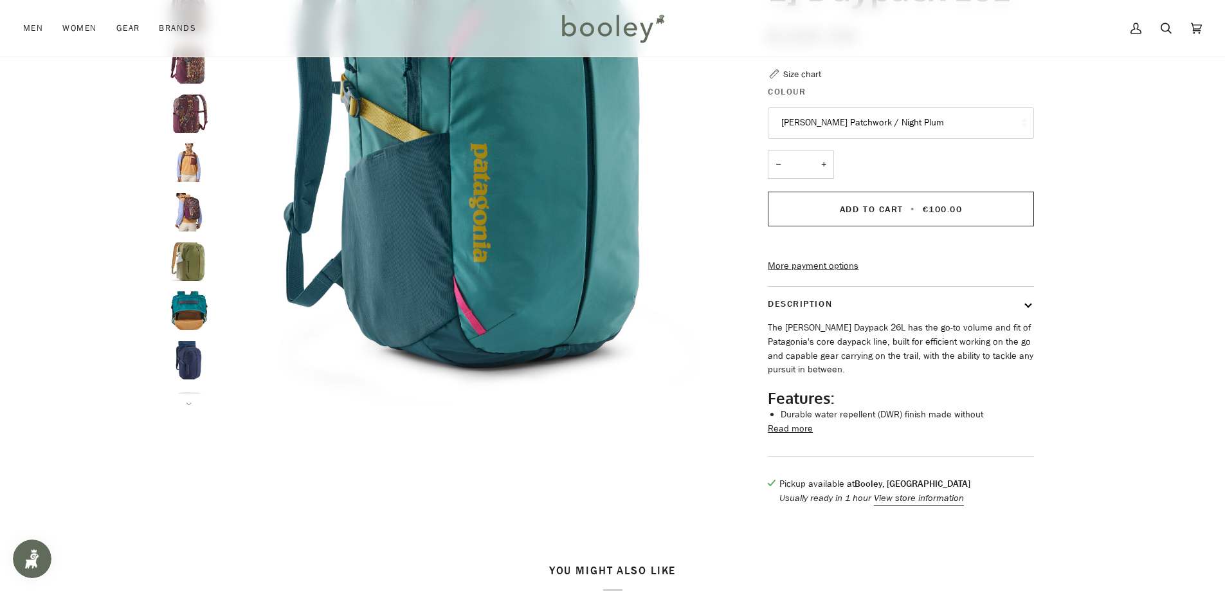
click at [163, 311] on div at bounding box center [613, 207] width 932 height 621
click at [182, 309] on img "Patagonia Refugio Daypack 26L - Booley Galway" at bounding box center [189, 310] width 39 height 39
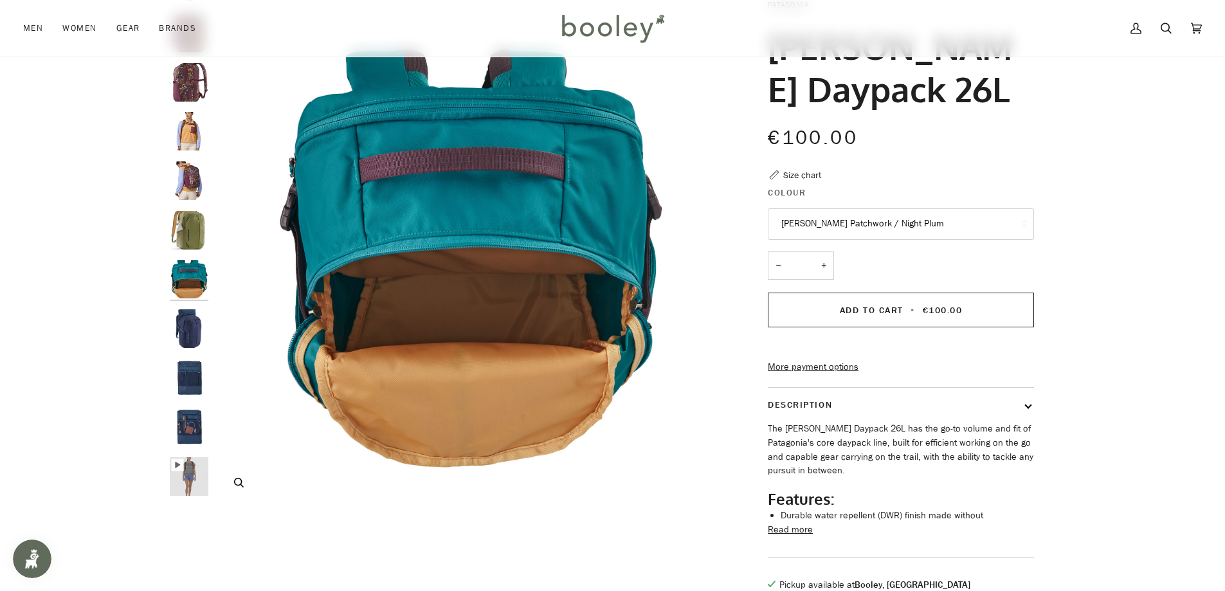
scroll to position [64, 0]
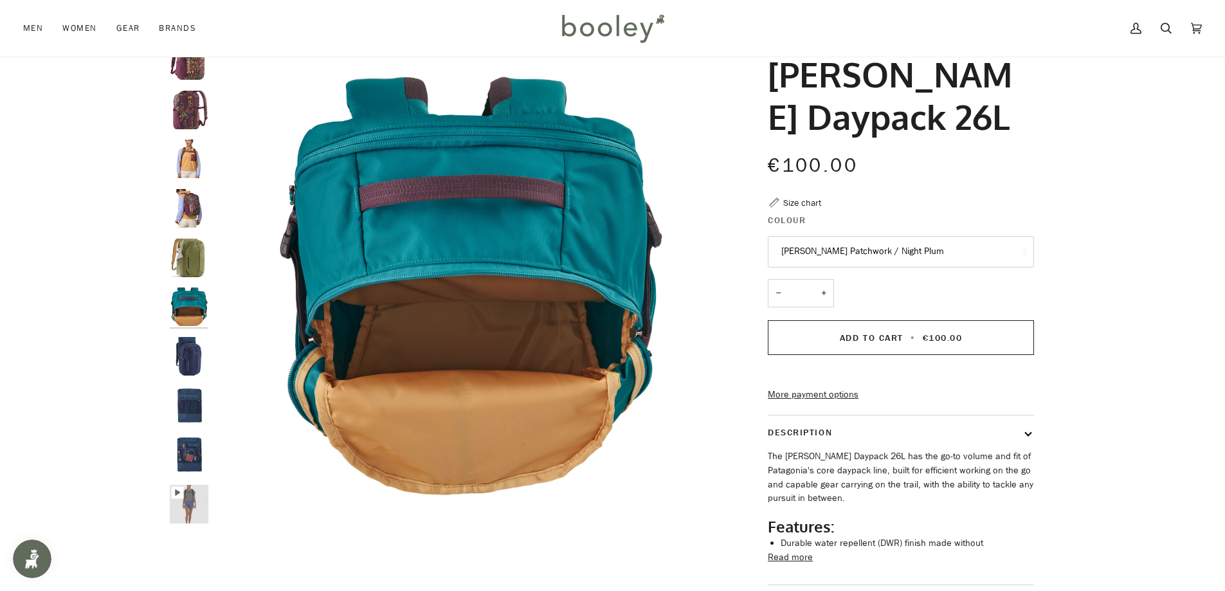
click at [188, 348] on img "Patagonia Refugio Daypack 26L - Booley Galway" at bounding box center [189, 356] width 39 height 39
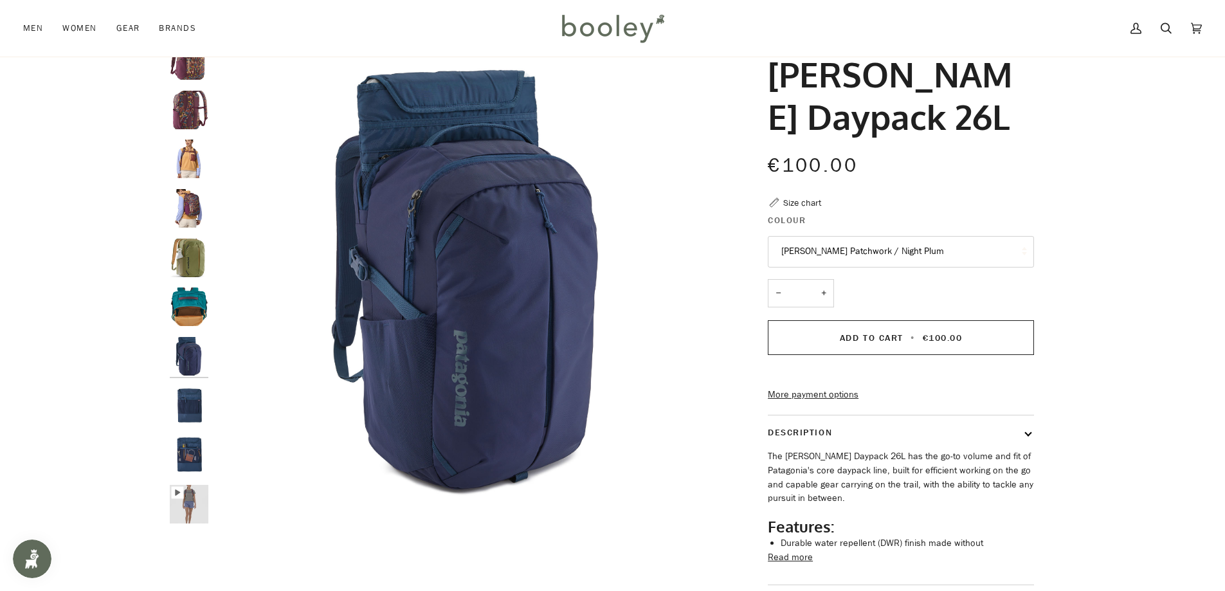
click at [186, 408] on img "Patagonia Refugio Daypack 26L - Booley Galway" at bounding box center [189, 405] width 39 height 39
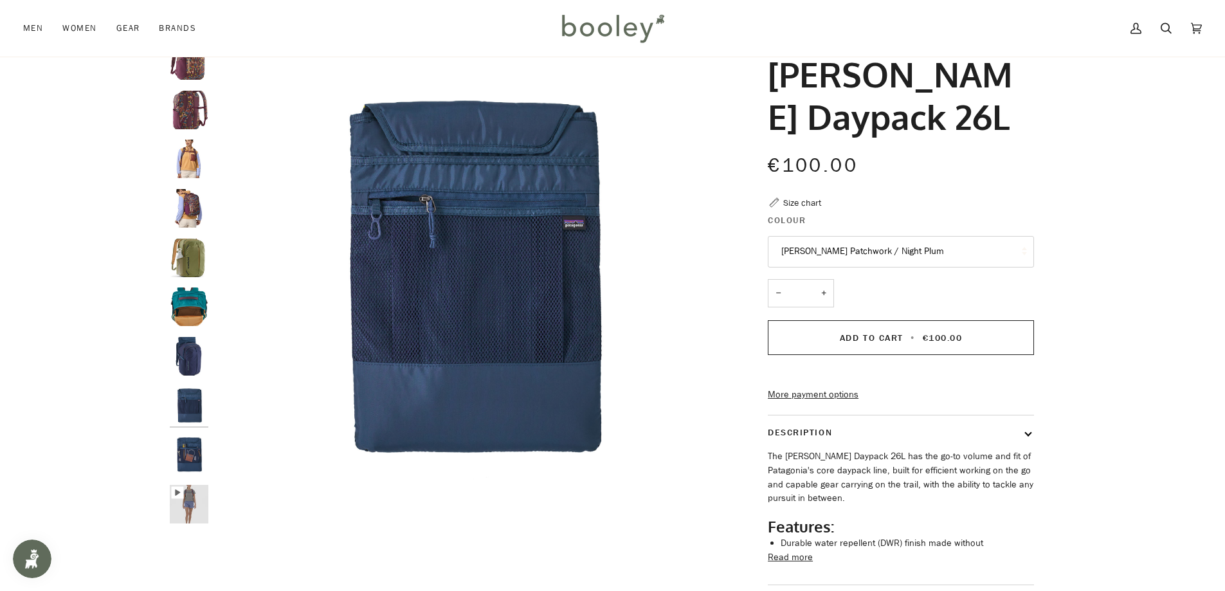
click at [183, 461] on img "Patagonia Refugio Daypack 26L - Booley Galway" at bounding box center [189, 454] width 39 height 39
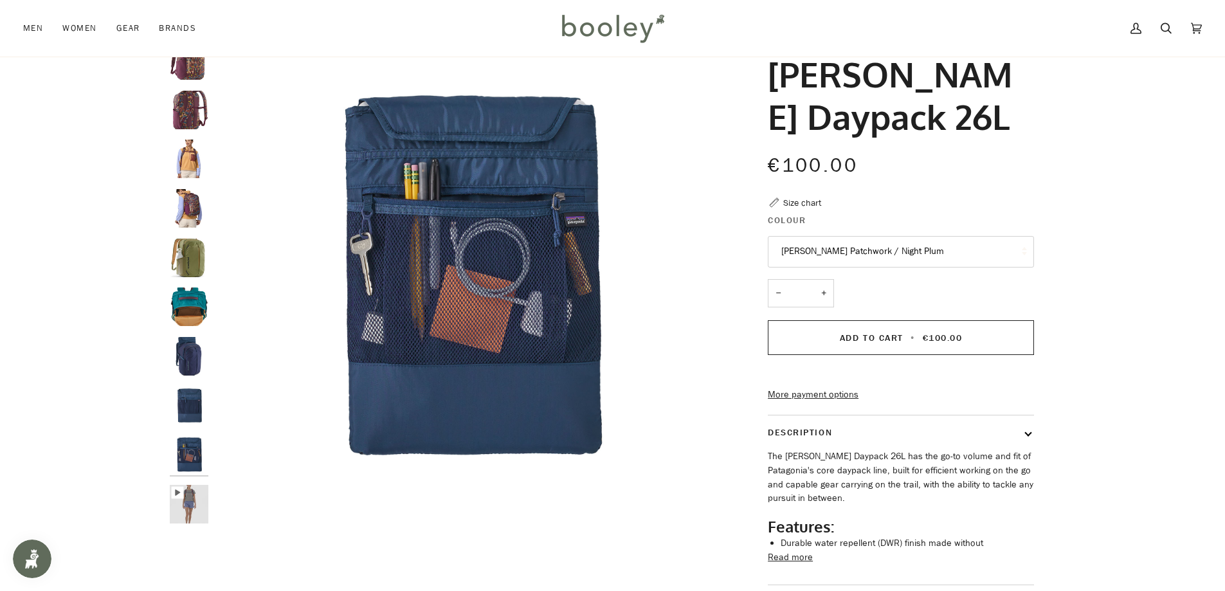
click at [181, 508] on img "Patagonia Refugio Daypack 26L - Booley Galway" at bounding box center [189, 504] width 39 height 39
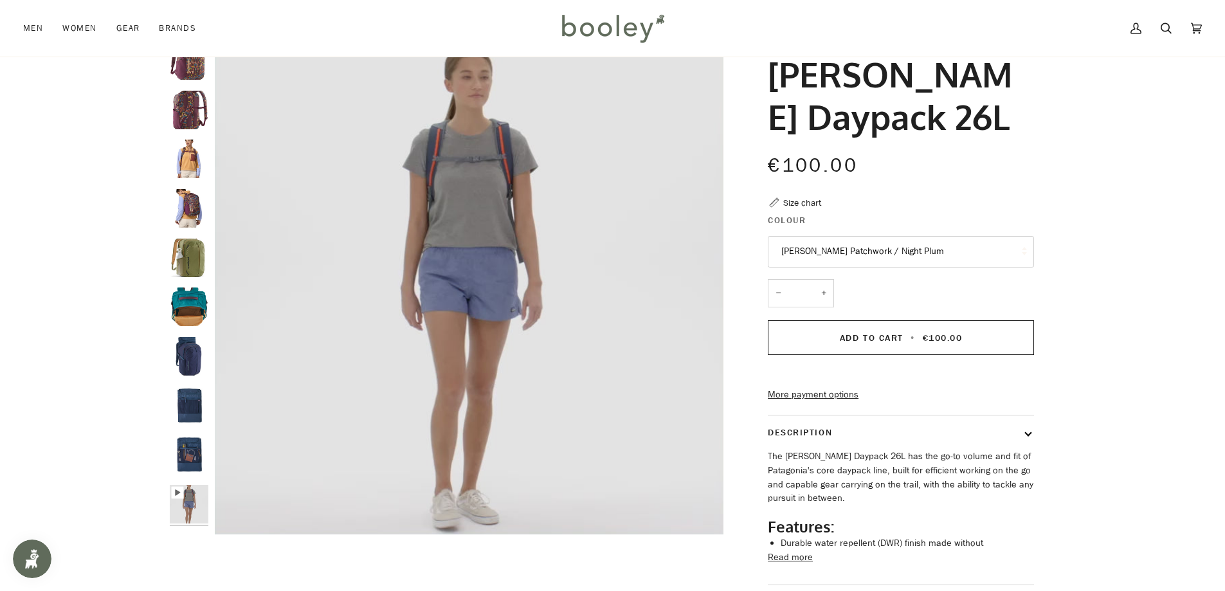
click at [790, 249] on button "[PERSON_NAME] Patchwork / Night Plum" at bounding box center [901, 252] width 266 height 32
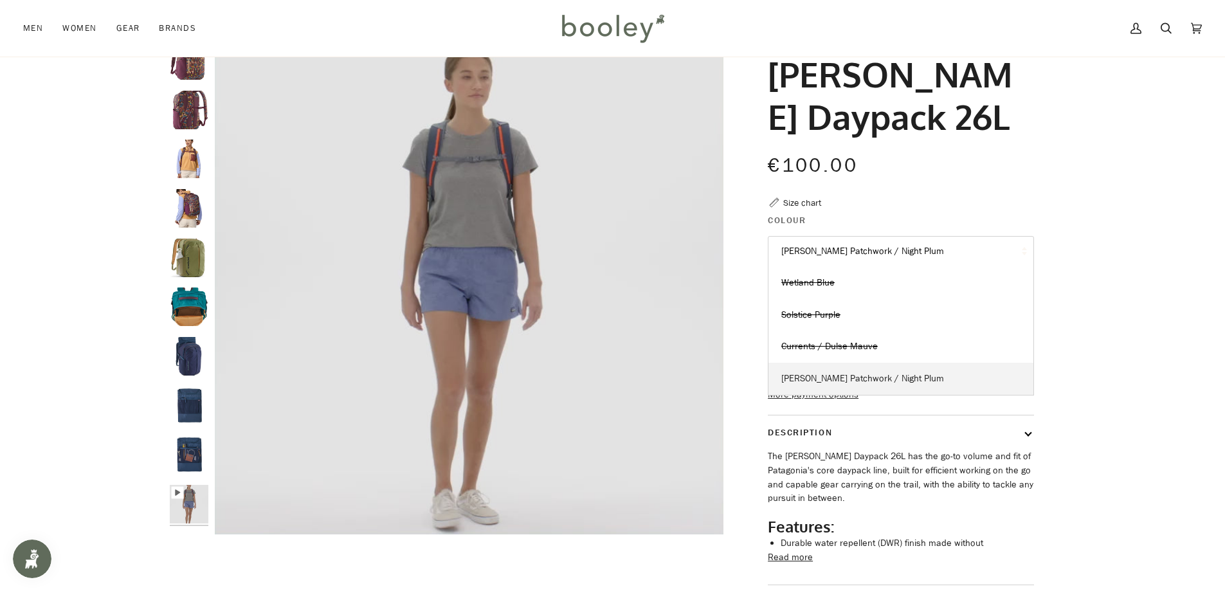
click at [808, 379] on span "[PERSON_NAME] Patchwork / Night Plum" at bounding box center [862, 378] width 163 height 12
type input "*****"
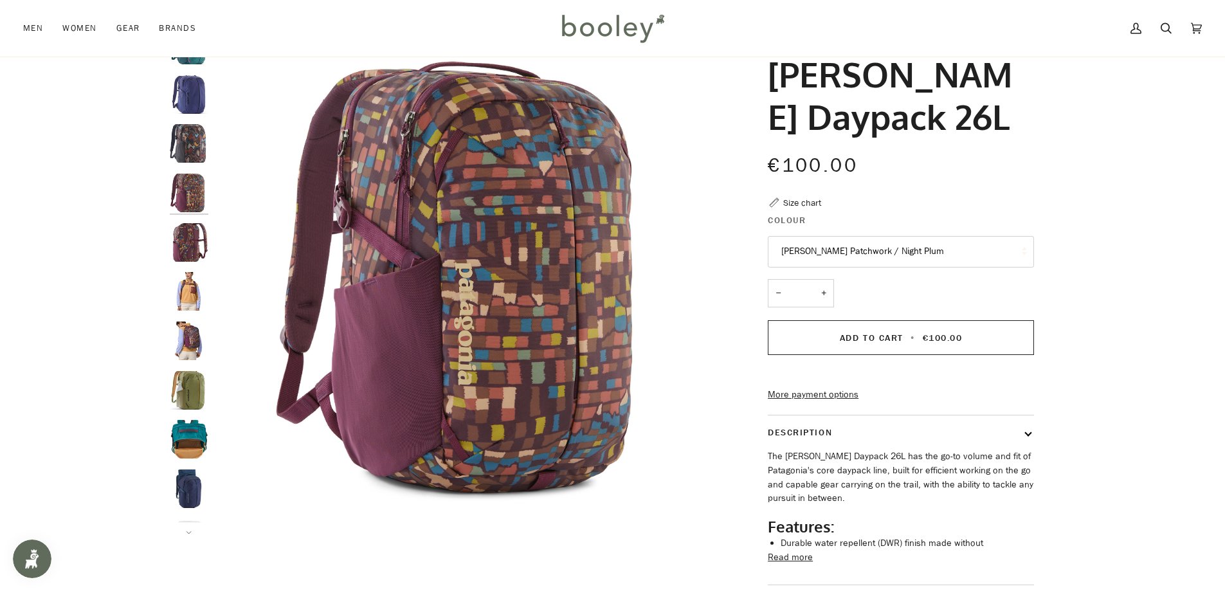
click at [837, 256] on button "[PERSON_NAME] Patchwork / Night Plum" at bounding box center [901, 252] width 266 height 32
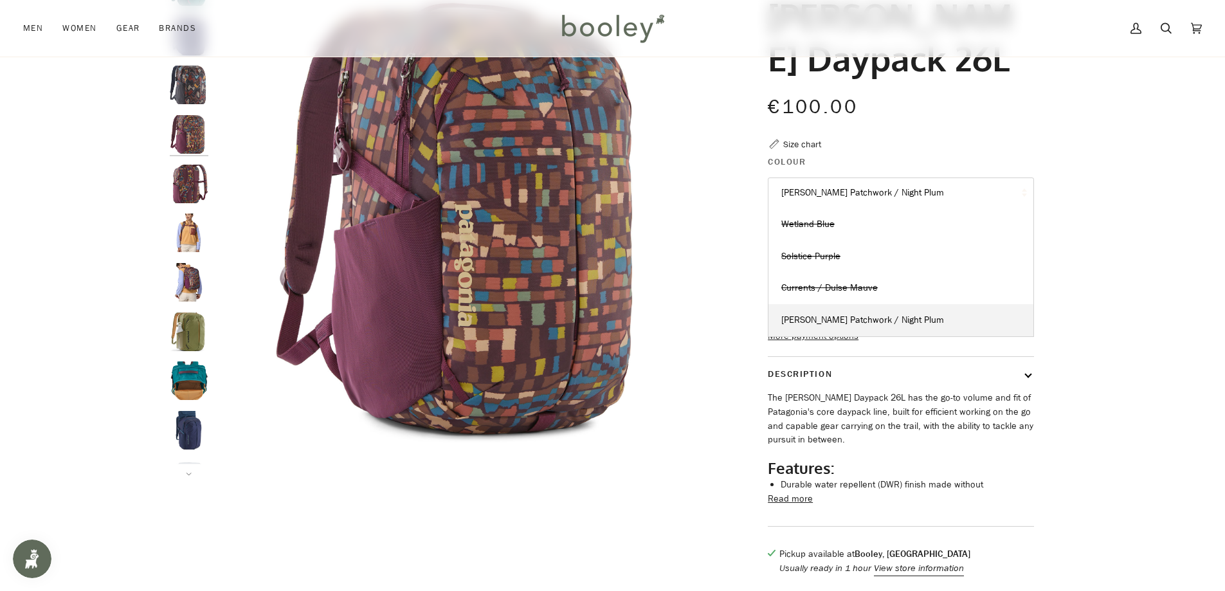
scroll to position [129, 0]
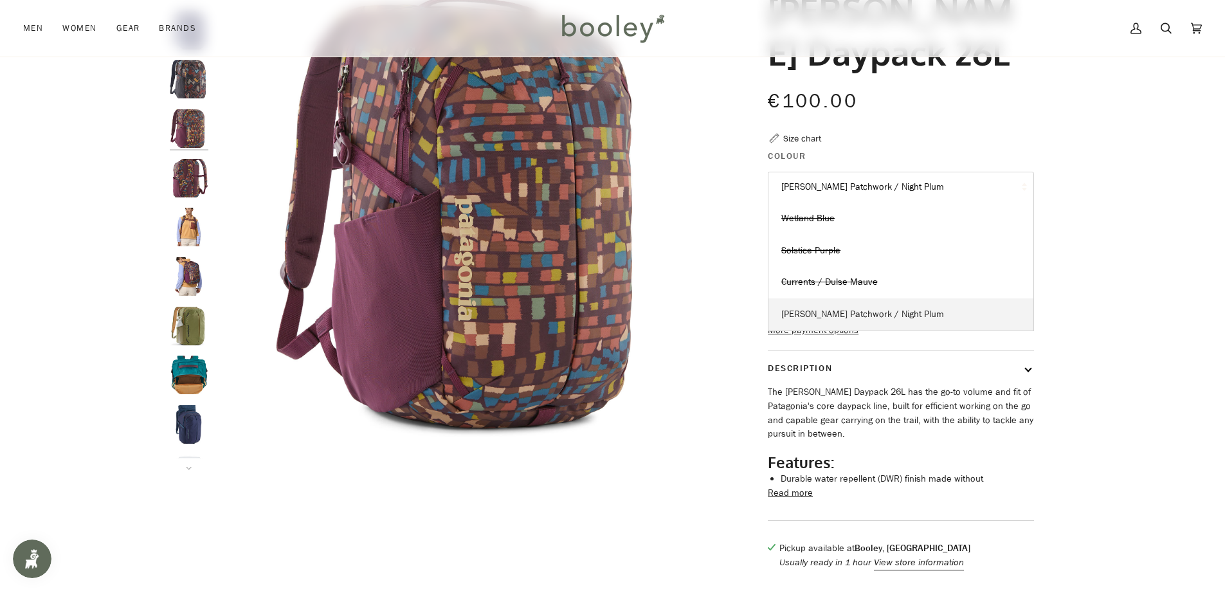
click at [842, 313] on span "[PERSON_NAME] Patchwork / Night Plum" at bounding box center [862, 314] width 163 height 12
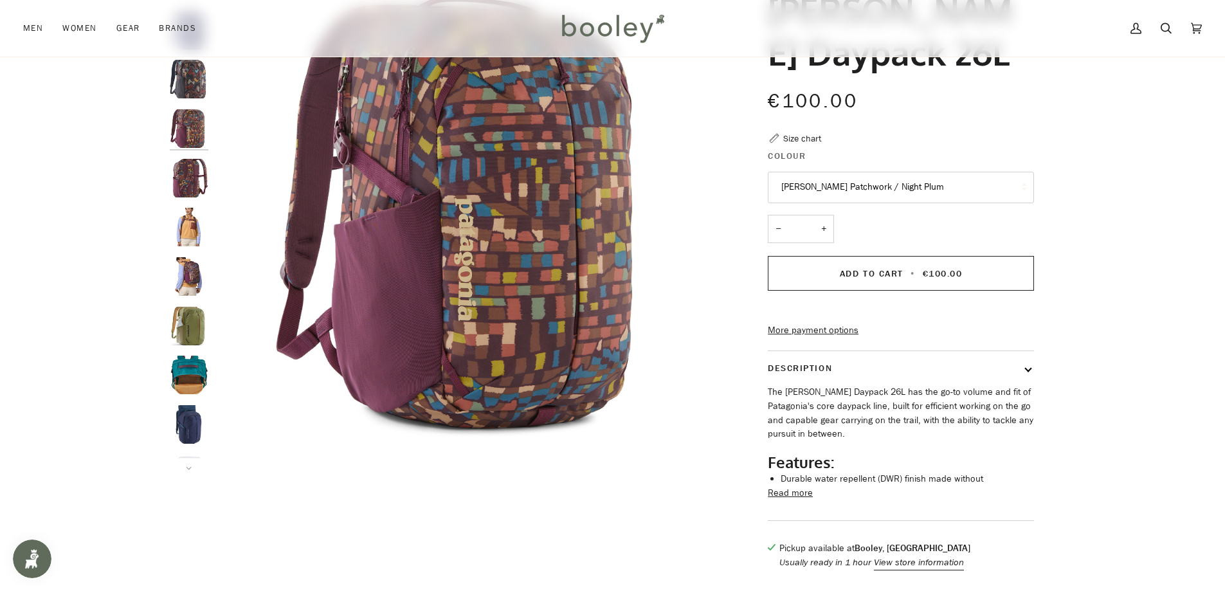
click at [849, 190] on button "[PERSON_NAME] Patchwork / Night Plum" at bounding box center [901, 188] width 266 height 32
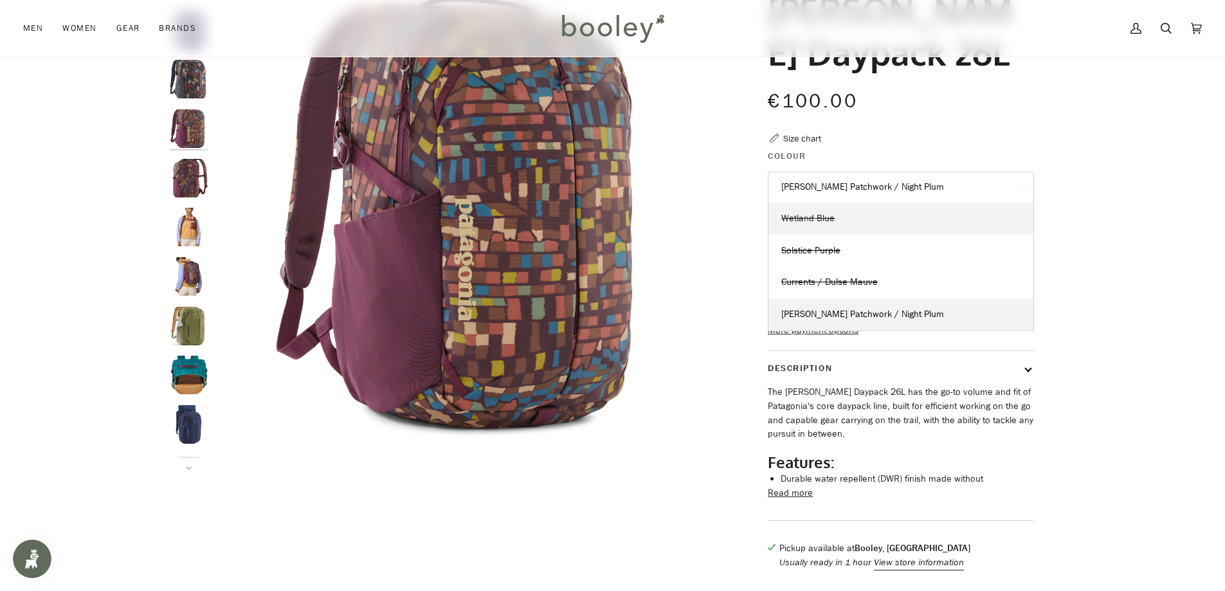
click at [854, 217] on link "Wetland Blue" at bounding box center [900, 219] width 265 height 32
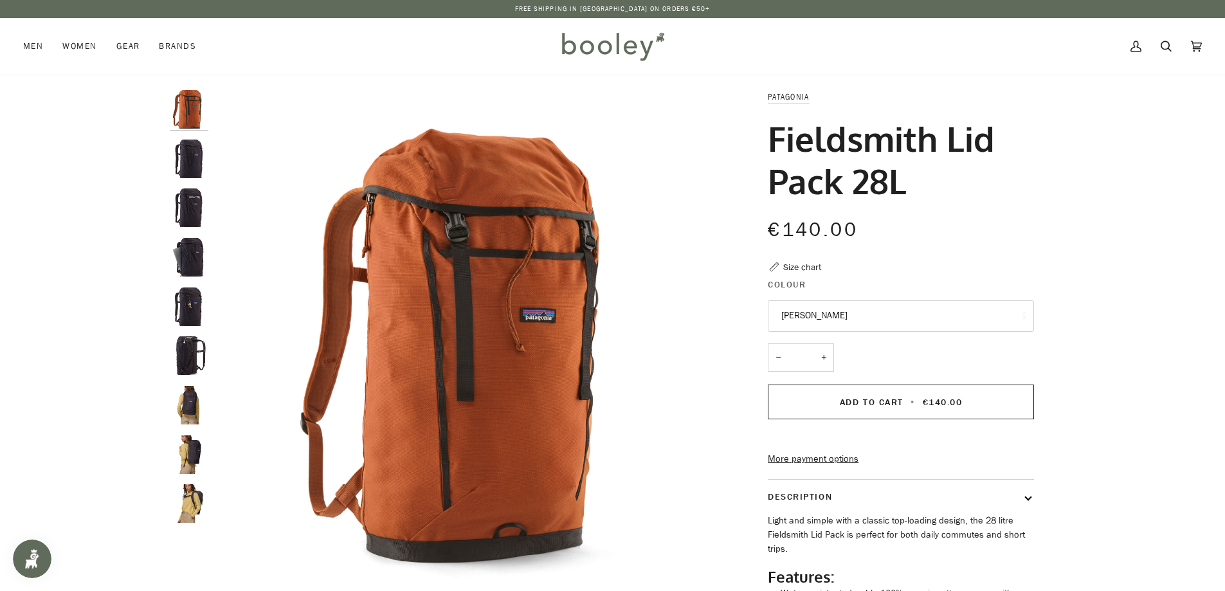
click at [200, 404] on img "Patagonia Fieldsmith Lid Pack 28L Black - Booley Galway" at bounding box center [189, 405] width 39 height 39
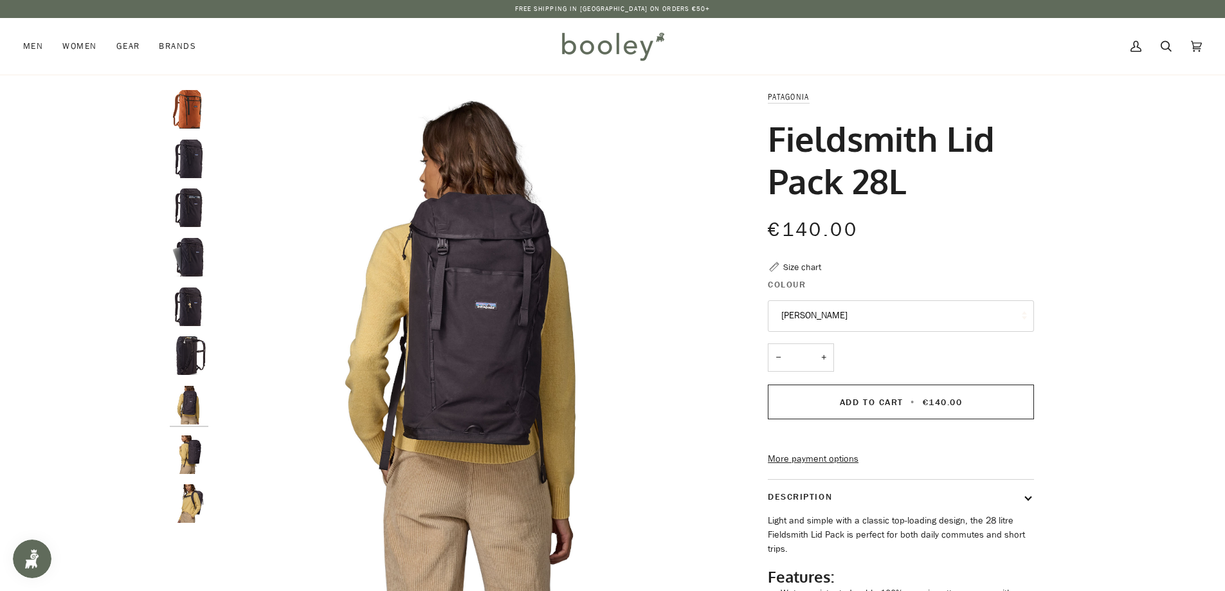
click at [194, 437] on img "Patagonia Fieldsmith Lid Pack 28L Black - Booley Galway" at bounding box center [189, 454] width 39 height 39
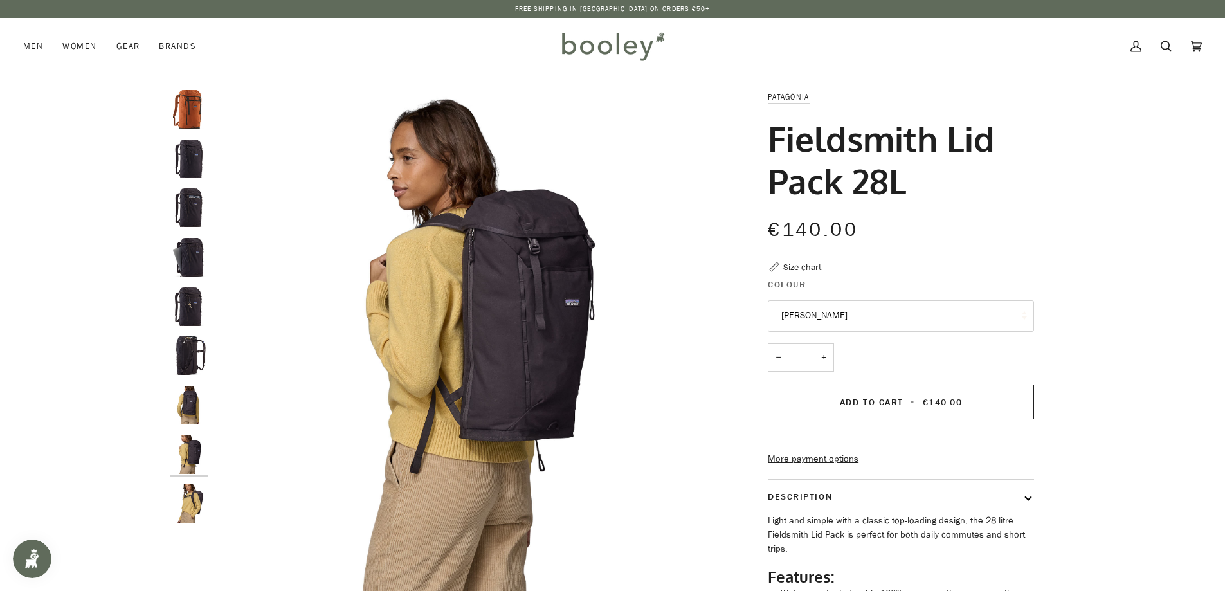
drag, startPoint x: 191, startPoint y: 476, endPoint x: 190, endPoint y: 489, distance: 12.2
click at [190, 489] on div at bounding box center [192, 312] width 45 height 444
click at [190, 491] on img "Patagonia Fieldsmith Lid Pack 28L Black - Booley Galway" at bounding box center [189, 503] width 39 height 39
